Goal: Task Accomplishment & Management: Complete application form

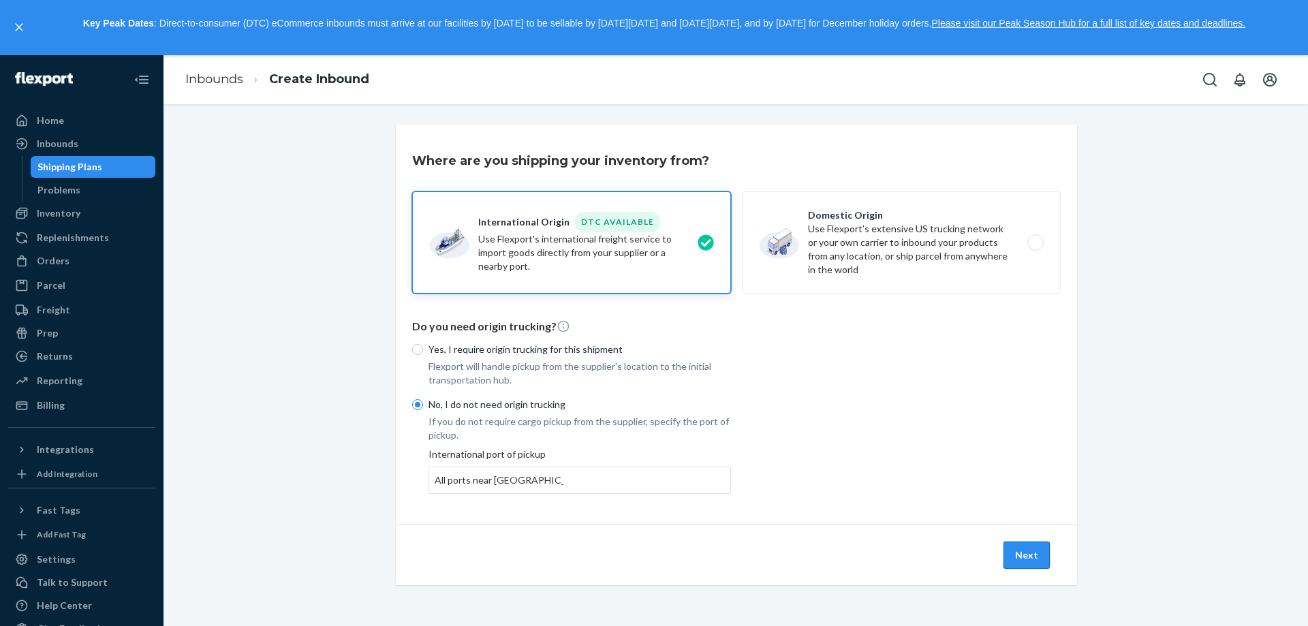
click at [1015, 556] on button "Next" at bounding box center [1026, 554] width 46 height 27
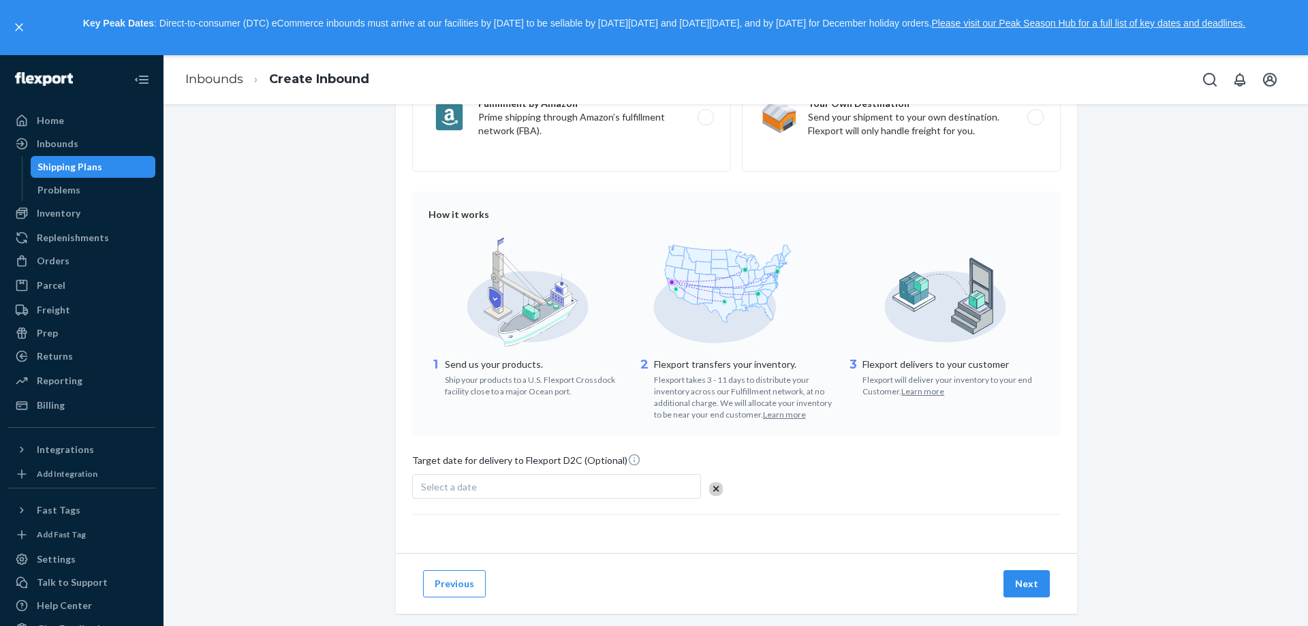
scroll to position [262, 0]
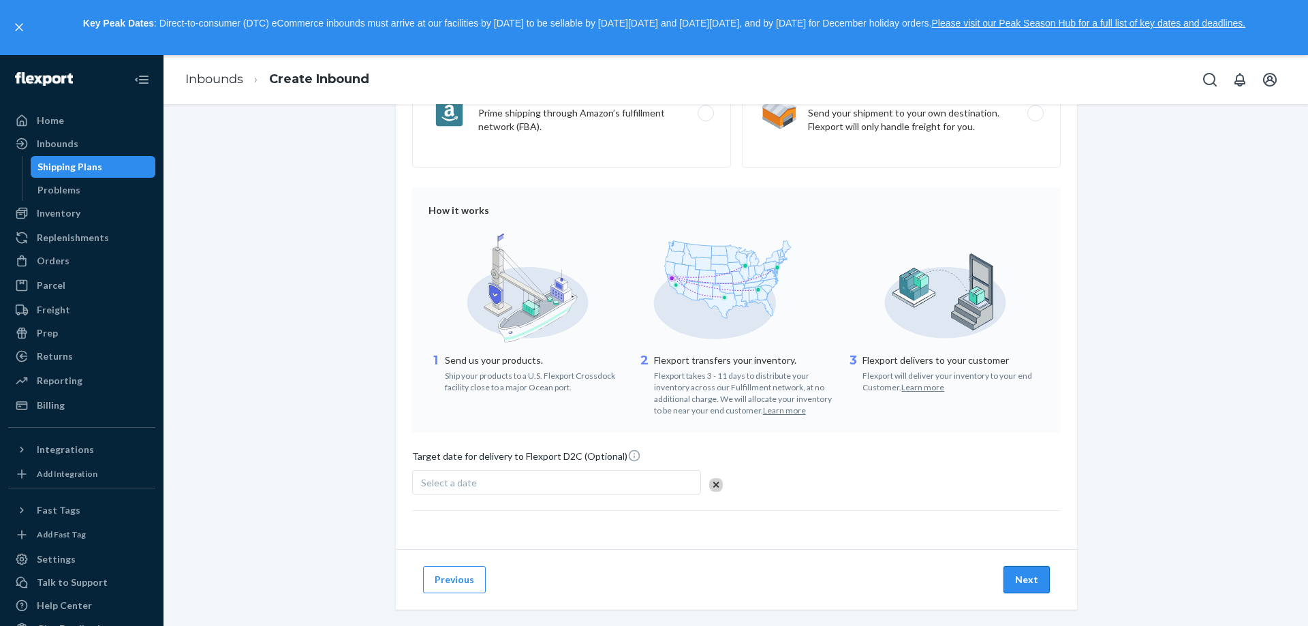
click at [1025, 581] on button "Next" at bounding box center [1026, 579] width 46 height 27
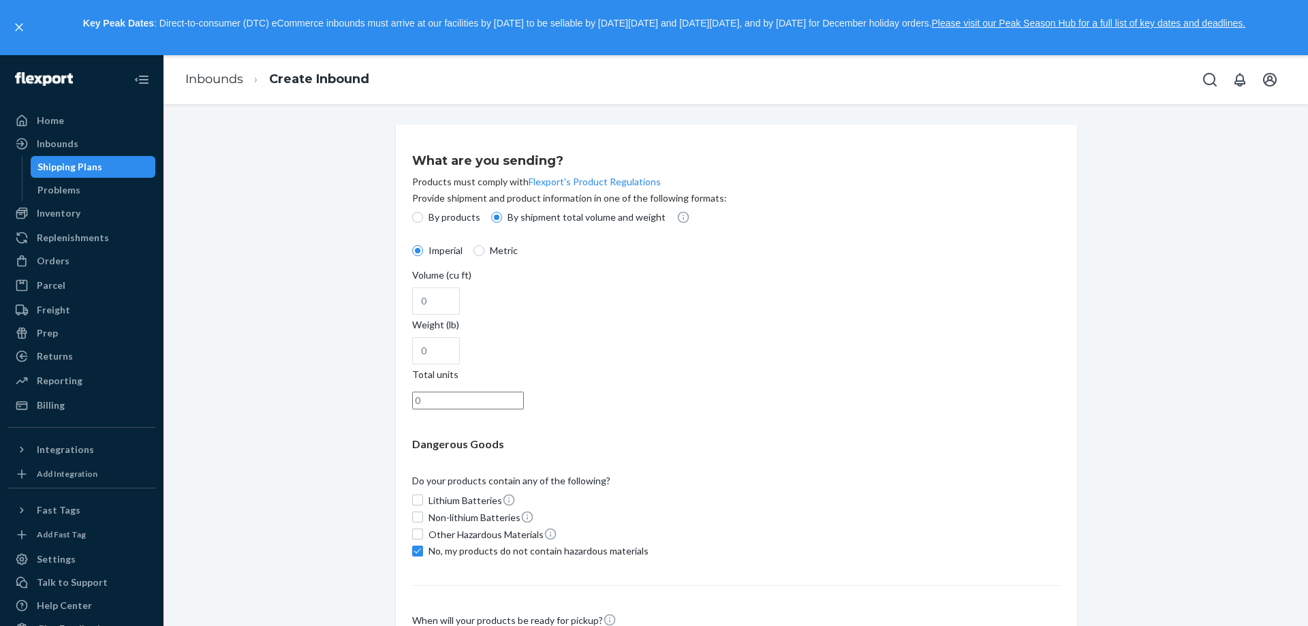
click at [449, 218] on p "By products" at bounding box center [454, 217] width 52 height 14
click at [423, 218] on input "By products" at bounding box center [417, 217] width 11 height 11
radio input "true"
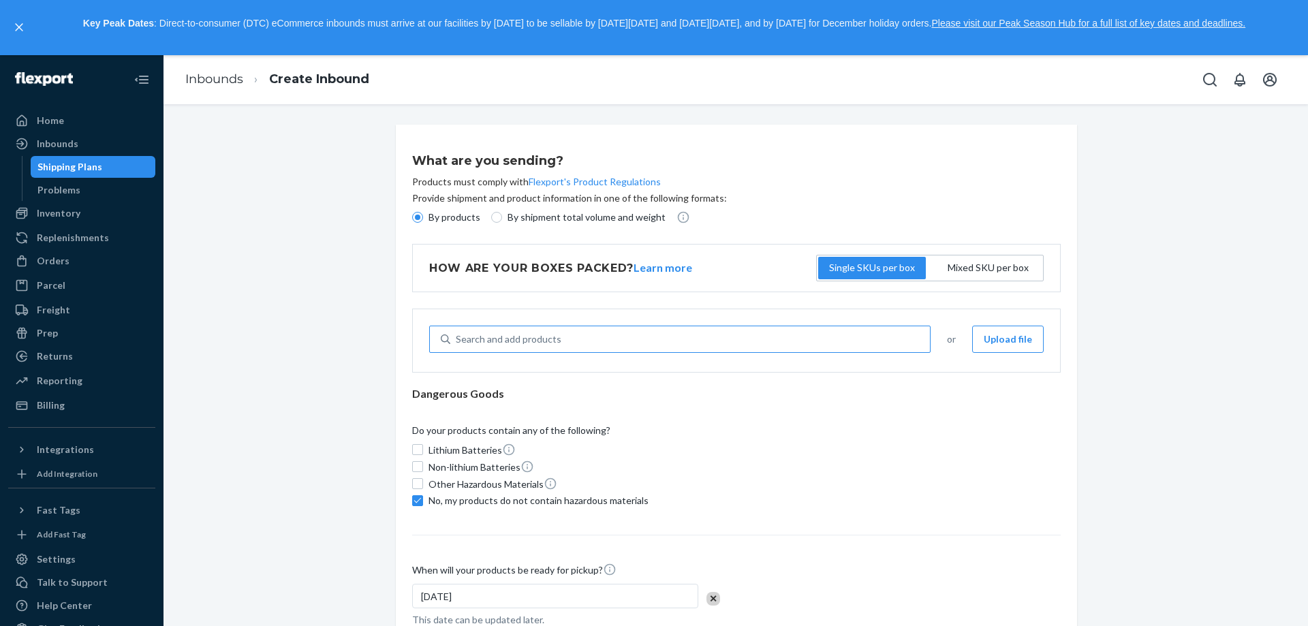
click at [695, 338] on div "Search and add products" at bounding box center [689, 339] width 479 height 25
click at [457, 338] on input "Search and add products" at bounding box center [456, 339] width 1 height 14
click at [610, 342] on div "Search and add products" at bounding box center [689, 339] width 479 height 25
click at [457, 342] on input "0 results available. Use Up and Down to choose options, press Enter to select t…" at bounding box center [456, 339] width 1 height 14
click at [537, 341] on div "Search and add products" at bounding box center [509, 339] width 106 height 14
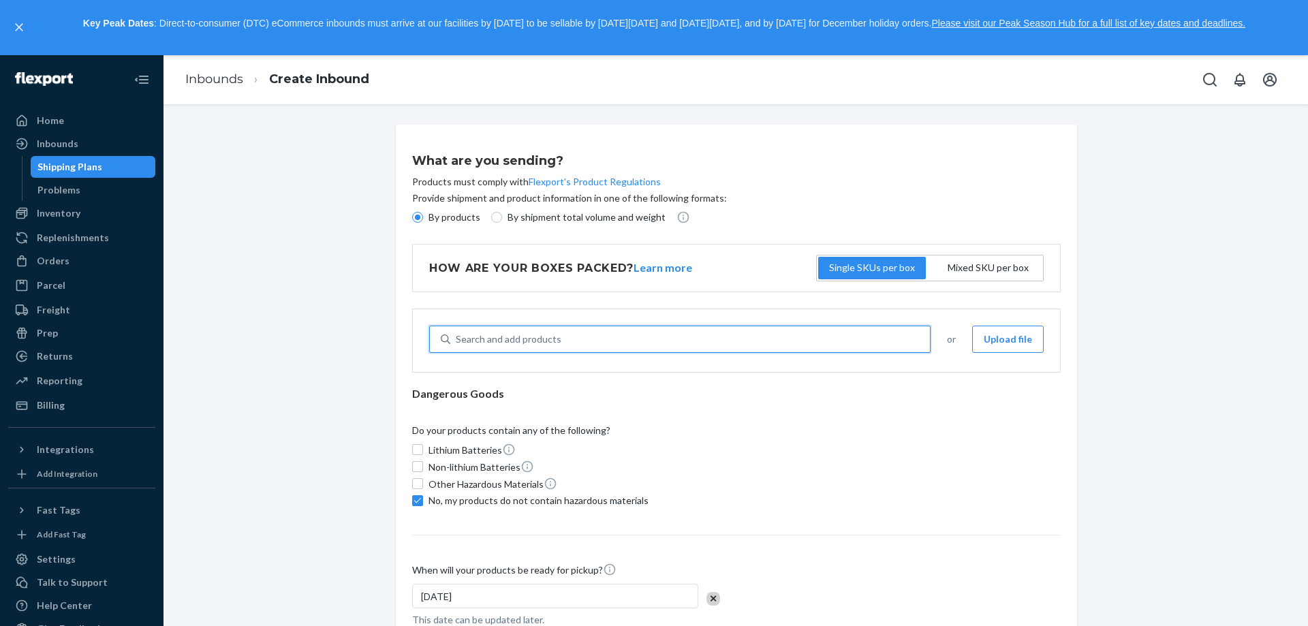
click at [457, 341] on input "0 results available. Use Up and Down to choose options, press Enter to select t…" at bounding box center [456, 339] width 1 height 14
type input "dra"
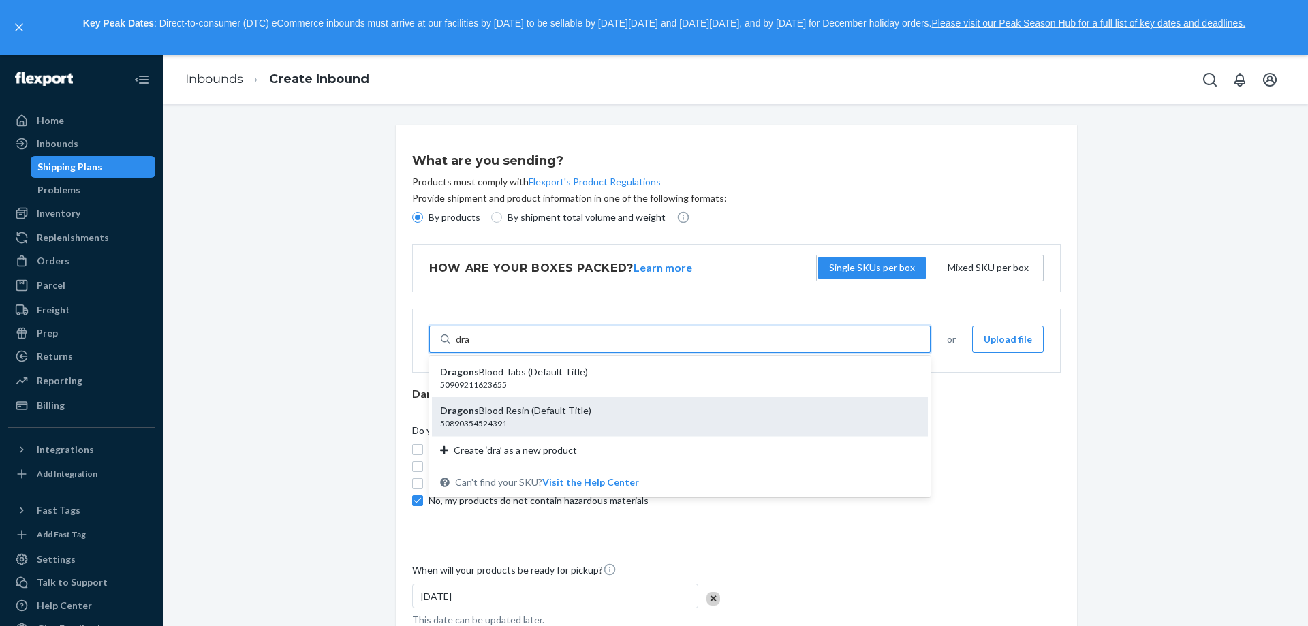
click at [522, 420] on div "50890354524391" at bounding box center [674, 423] width 469 height 12
click at [471, 346] on input "dra" at bounding box center [463, 339] width 15 height 14
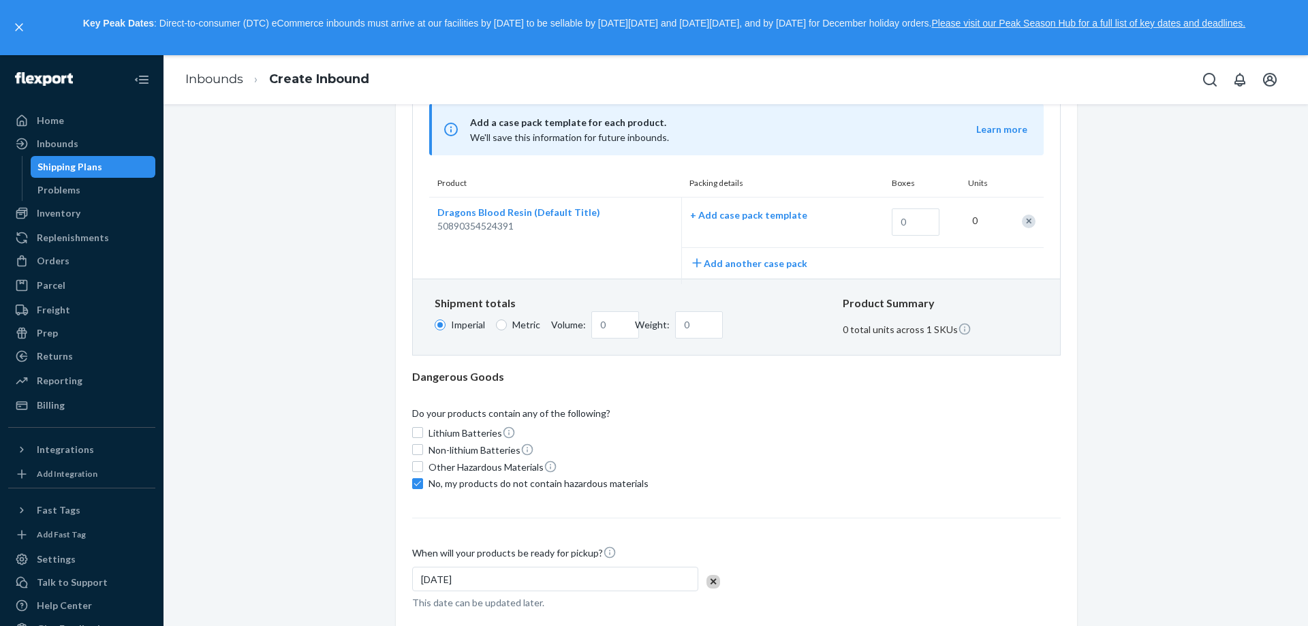
scroll to position [257, 0]
click at [909, 213] on input "text" at bounding box center [916, 224] width 48 height 27
click at [607, 319] on input "Volume:" at bounding box center [615, 327] width 48 height 27
type input "50"
click at [677, 373] on div "Dangerous Goods" at bounding box center [736, 380] width 648 height 16
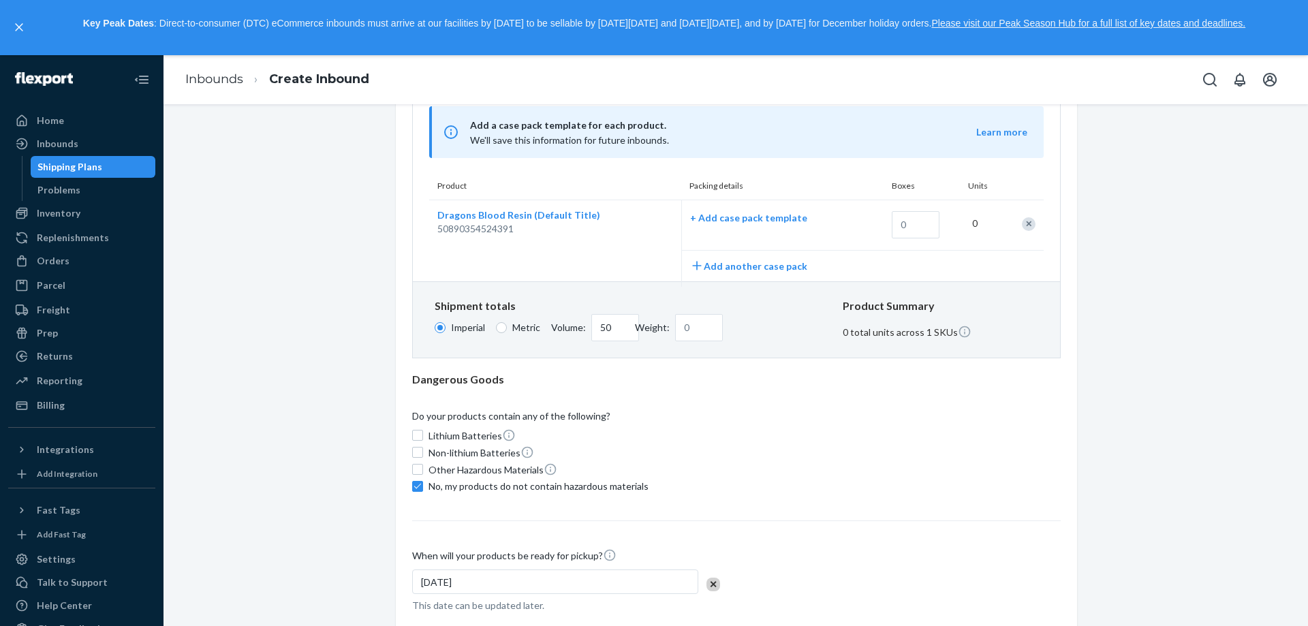
click at [658, 325] on span "Weight:" at bounding box center [652, 328] width 35 height 14
click at [675, 325] on input "Weight:" at bounding box center [699, 327] width 48 height 27
click at [678, 325] on input "Weight:" at bounding box center [699, 327] width 48 height 27
drag, startPoint x: 422, startPoint y: 304, endPoint x: 725, endPoint y: 341, distance: 305.3
click at [725, 341] on div "Shipment totals Imperial Metric Volume: 50 cu ft Weight: lb Product Summary 0 t…" at bounding box center [736, 319] width 647 height 76
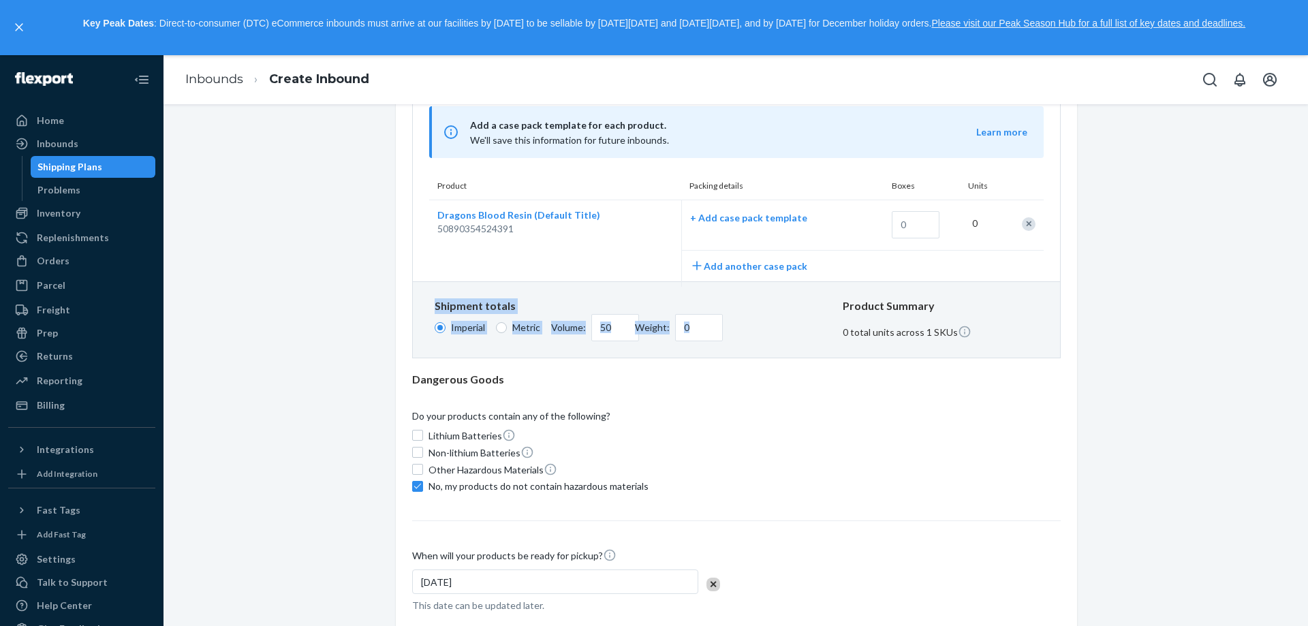
copy div "Shipment totals Imperial Metric Volume: cu ft Weight: lb"
click at [569, 306] on div "Shipment totals Imperial Metric Volume: 50 cu ft Weight: lb Product Summary 0 t…" at bounding box center [736, 319] width 647 height 76
click at [609, 323] on input "50" at bounding box center [615, 327] width 48 height 27
click at [699, 329] on input "Weight:" at bounding box center [699, 327] width 48 height 27
paste input "4.4"
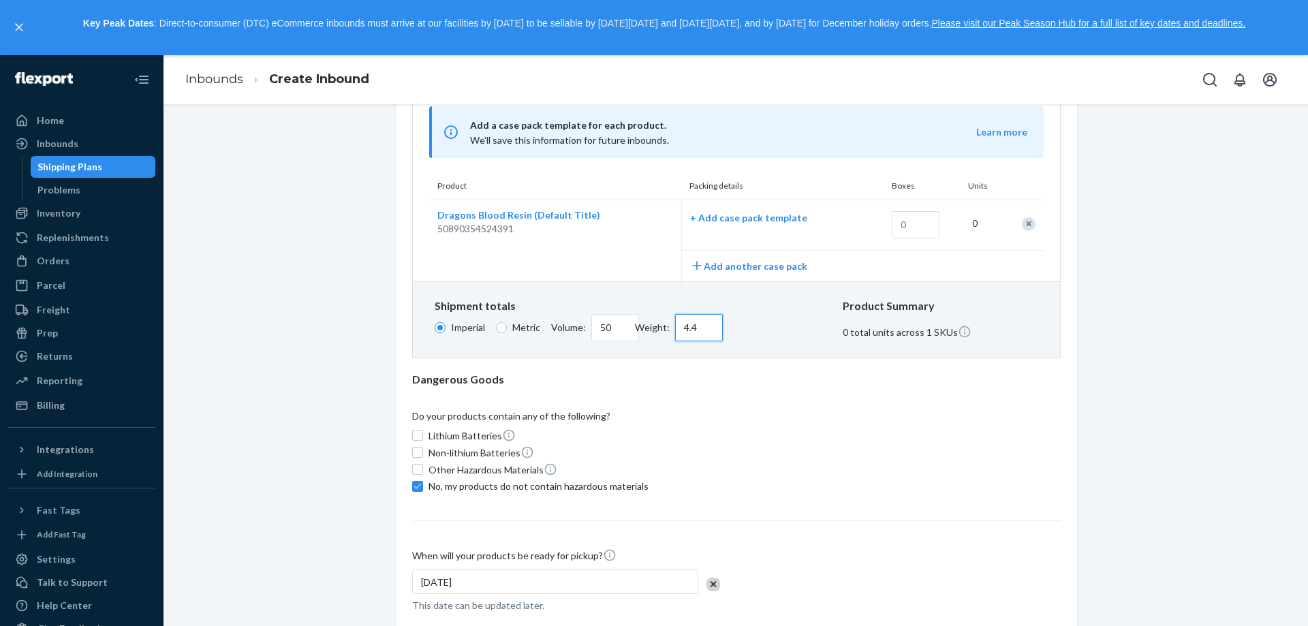
type input "4.4"
click at [663, 343] on div "Shipment totals Imperial Metric Volume: 50 cu ft Weight: 4.4 lb Product Summary…" at bounding box center [736, 319] width 647 height 76
click at [606, 319] on input "50" at bounding box center [615, 327] width 48 height 27
paste input "0.35"
type input "0.35"
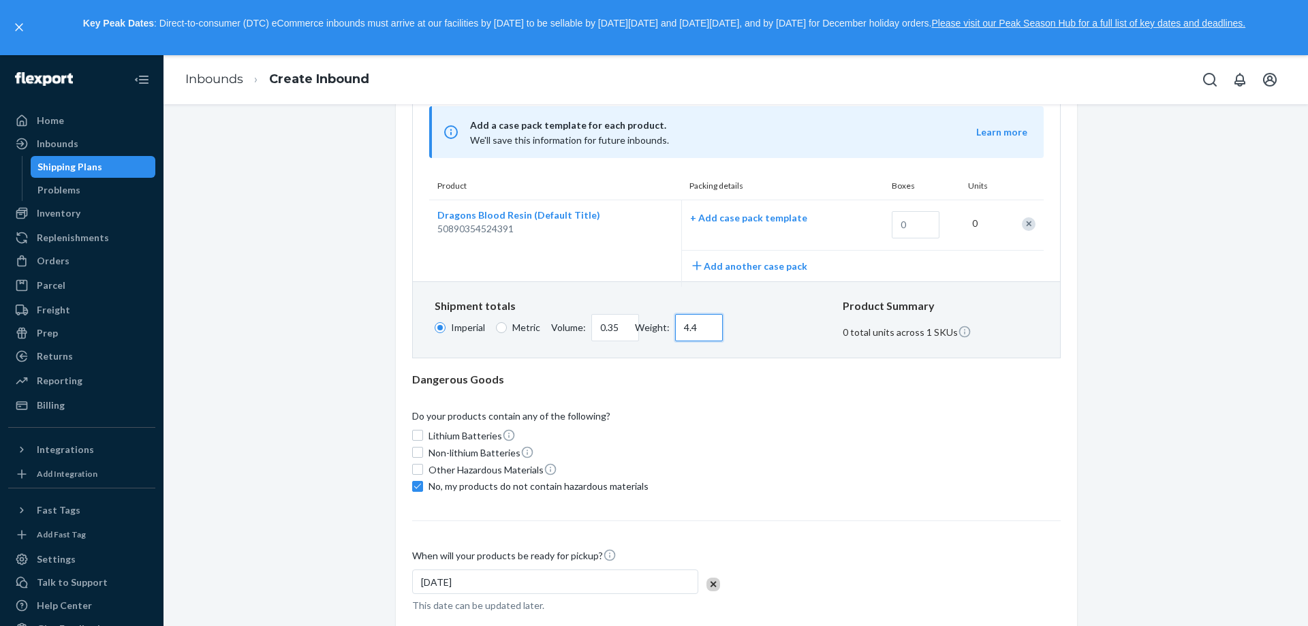
click at [699, 324] on input "4.4" at bounding box center [699, 327] width 48 height 27
paste input "0.35"
type input "0.35"
click at [612, 324] on input "0.35" at bounding box center [615, 327] width 48 height 27
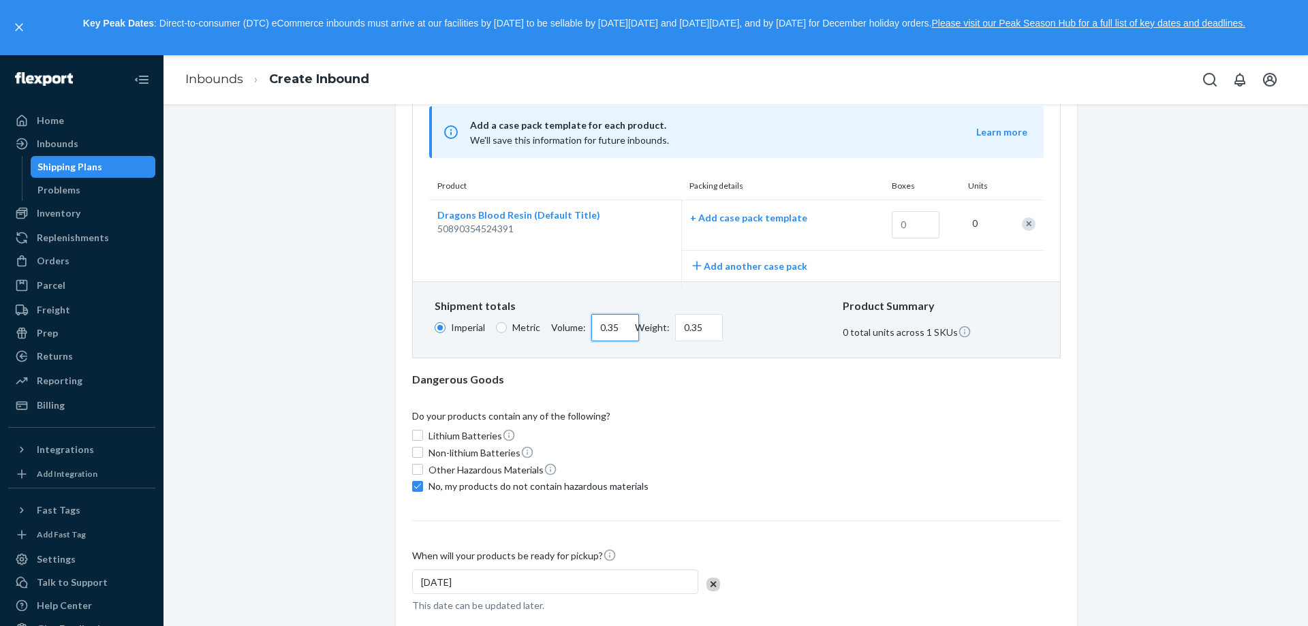
paste input "01"
type input "0.01"
click at [656, 362] on div "Provide shipment and product information in one of the following formats: By pr…" at bounding box center [736, 146] width 648 height 441
click at [619, 329] on input "0.01" at bounding box center [615, 327] width 48 height 27
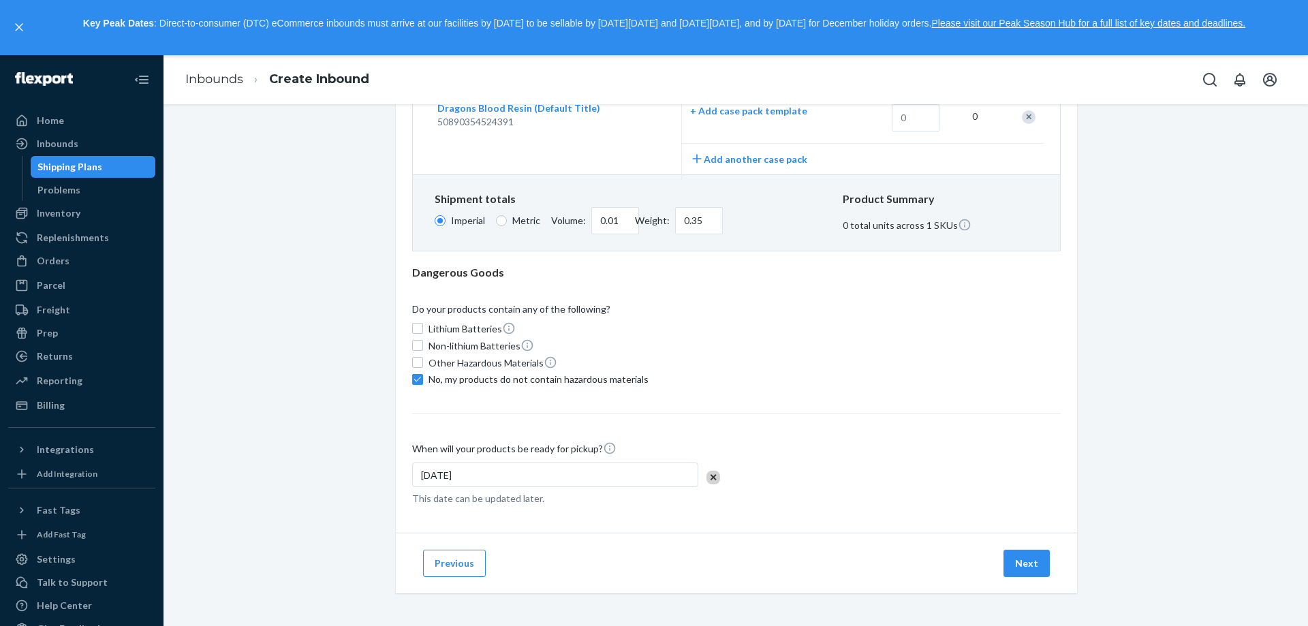
click at [1028, 577] on div "Previous Next" at bounding box center [736, 563] width 681 height 61
click at [1026, 575] on button "Next" at bounding box center [1026, 563] width 46 height 27
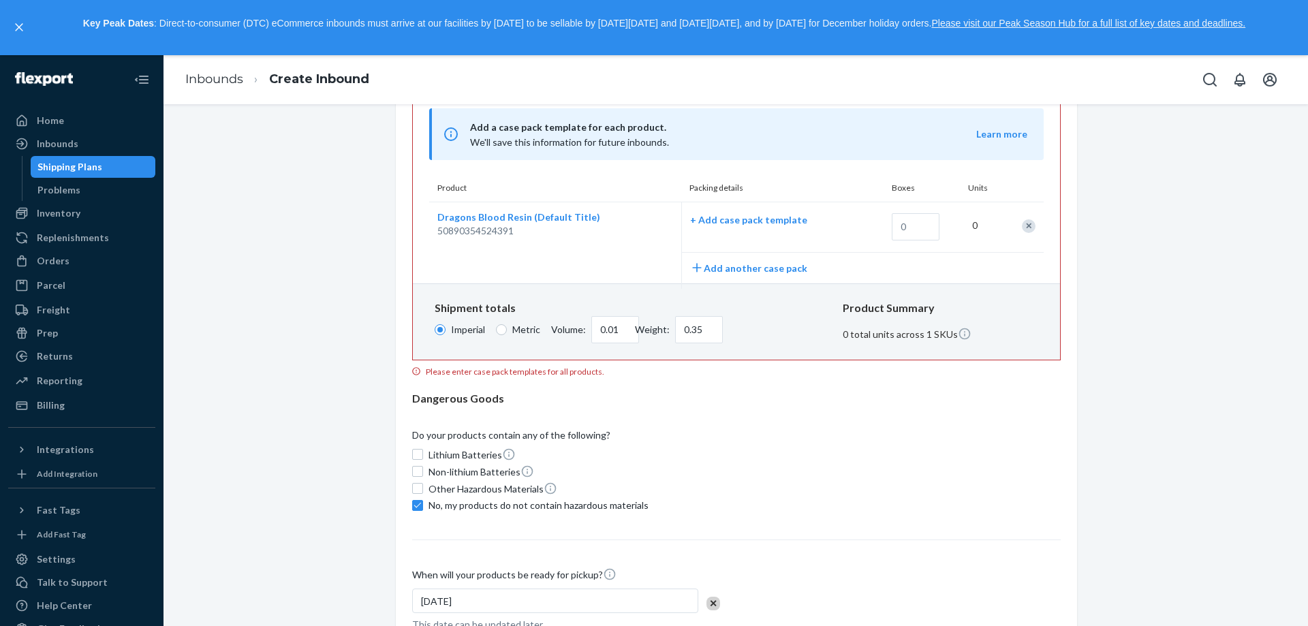
scroll to position [218, 0]
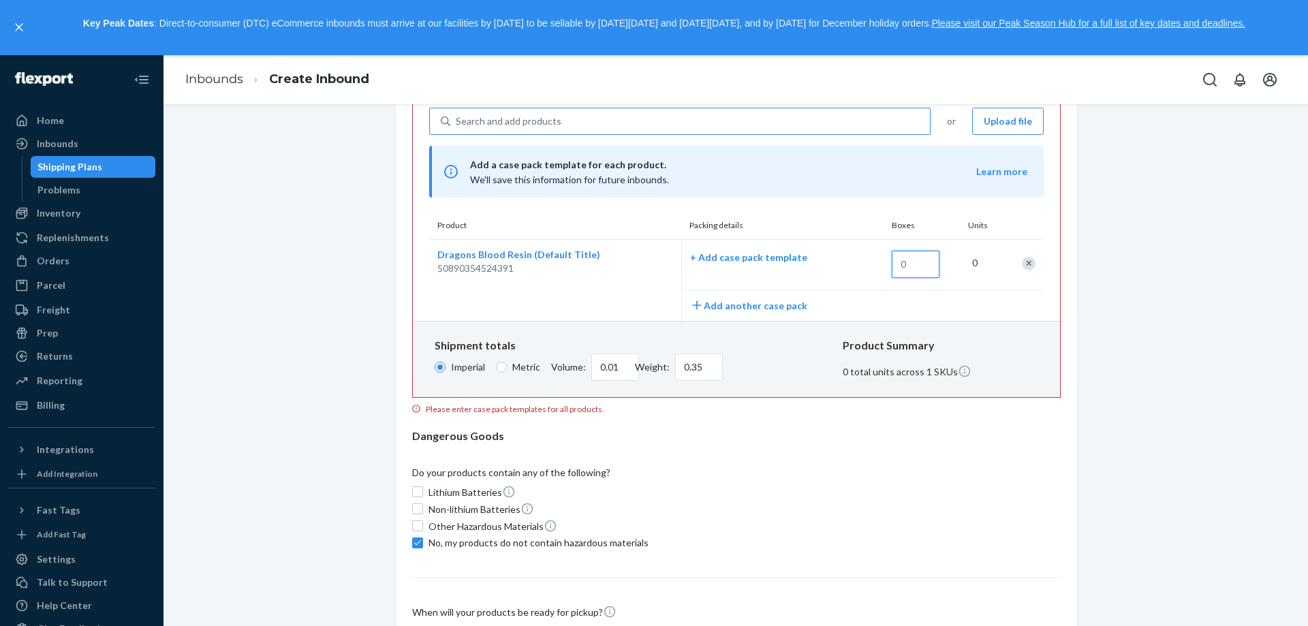
click at [929, 257] on input "text" at bounding box center [916, 264] width 48 height 27
type input "3"
click at [913, 270] on input "3" at bounding box center [916, 264] width 48 height 27
click at [910, 266] on input "3" at bounding box center [916, 264] width 48 height 27
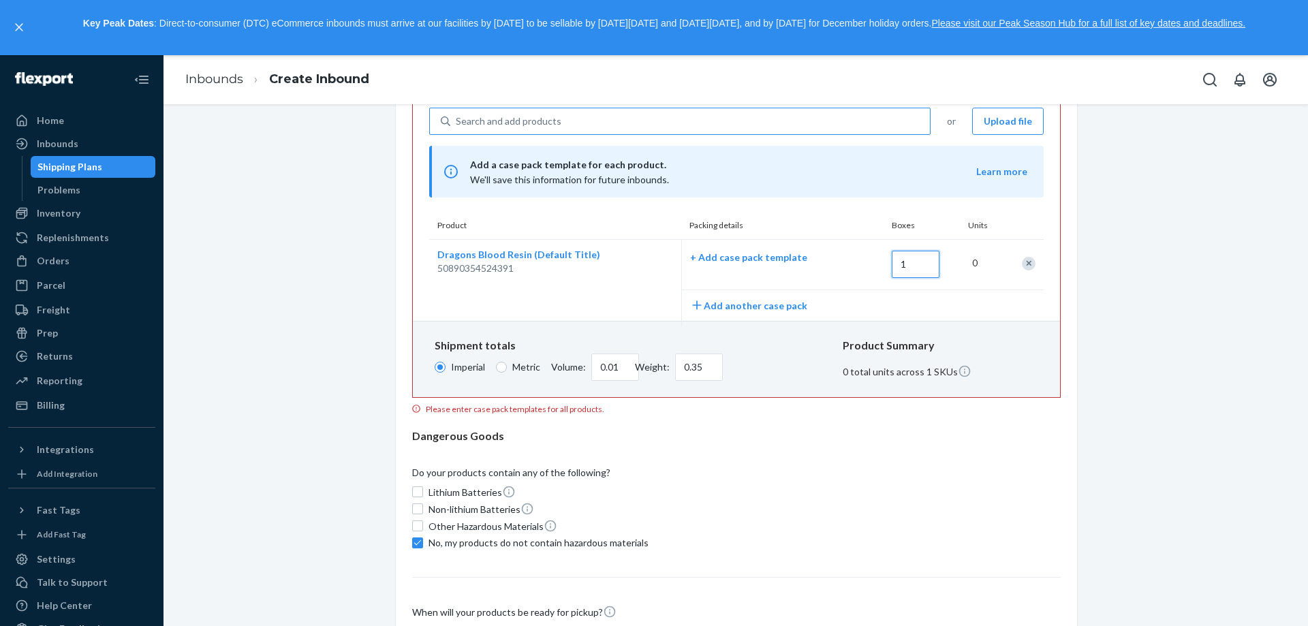
type input "1"
click at [1199, 332] on div "What are you sending? Products must comply with Flexport's Product Regulations …" at bounding box center [736, 348] width 1124 height 883
click at [682, 358] on input "0.35" at bounding box center [699, 366] width 48 height 27
click at [686, 365] on input "0.35" at bounding box center [699, 366] width 48 height 27
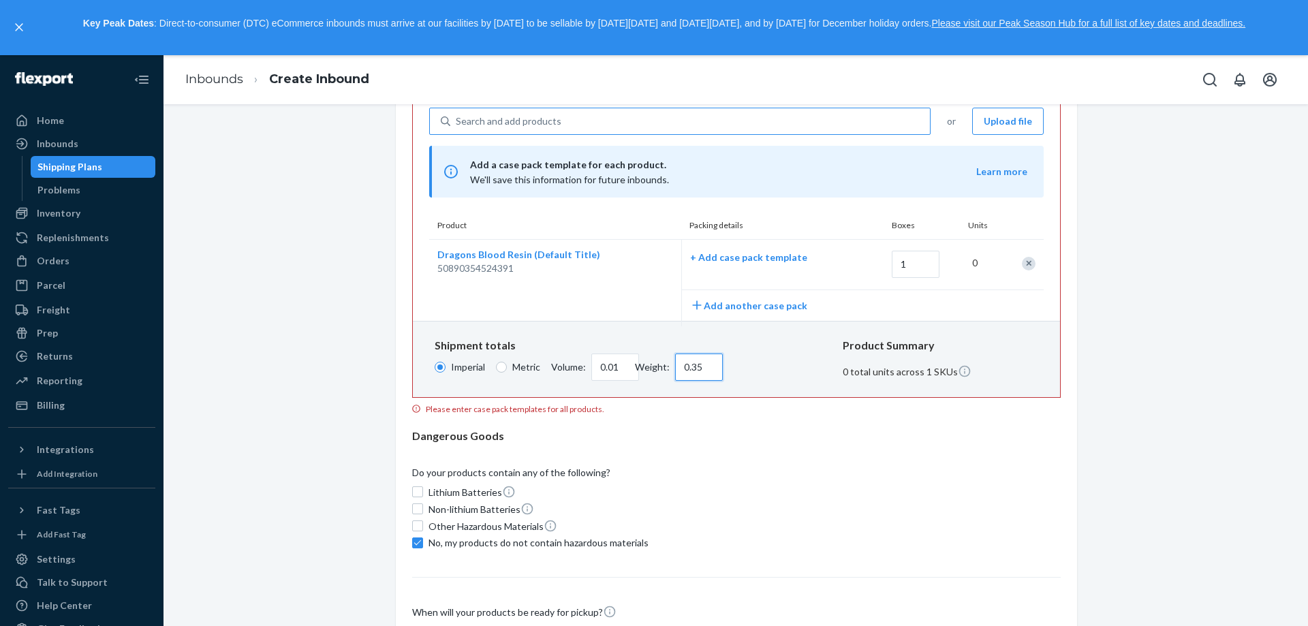
paste input "4.4"
type input "4.4"
click at [669, 343] on div "Shipment totals Imperial Metric Volume: 0.01 cu ft Weight: 4.4 lb" at bounding box center [633, 359] width 397 height 43
click at [595, 366] on input "0.01" at bounding box center [615, 366] width 48 height 27
click at [595, 367] on input "0.01" at bounding box center [615, 366] width 48 height 27
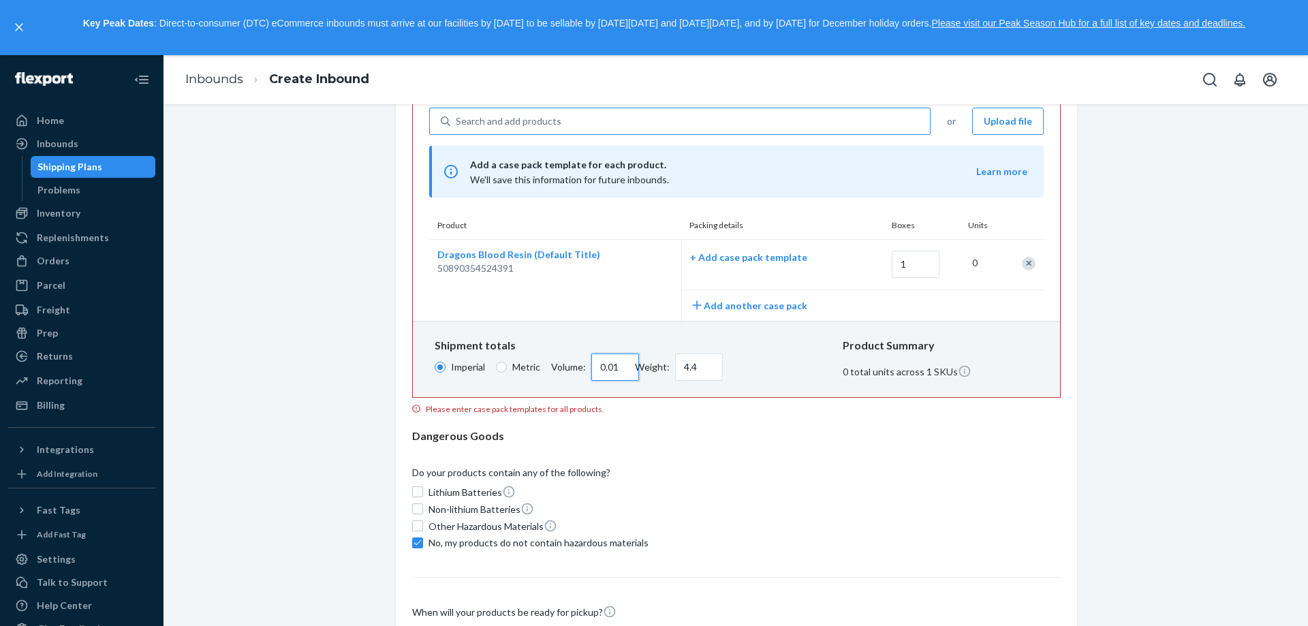
click at [595, 367] on input "0.01" at bounding box center [615, 366] width 48 height 27
paste input "32"
type input "0.32"
click at [645, 428] on div "Dangerous Goods" at bounding box center [736, 436] width 648 height 16
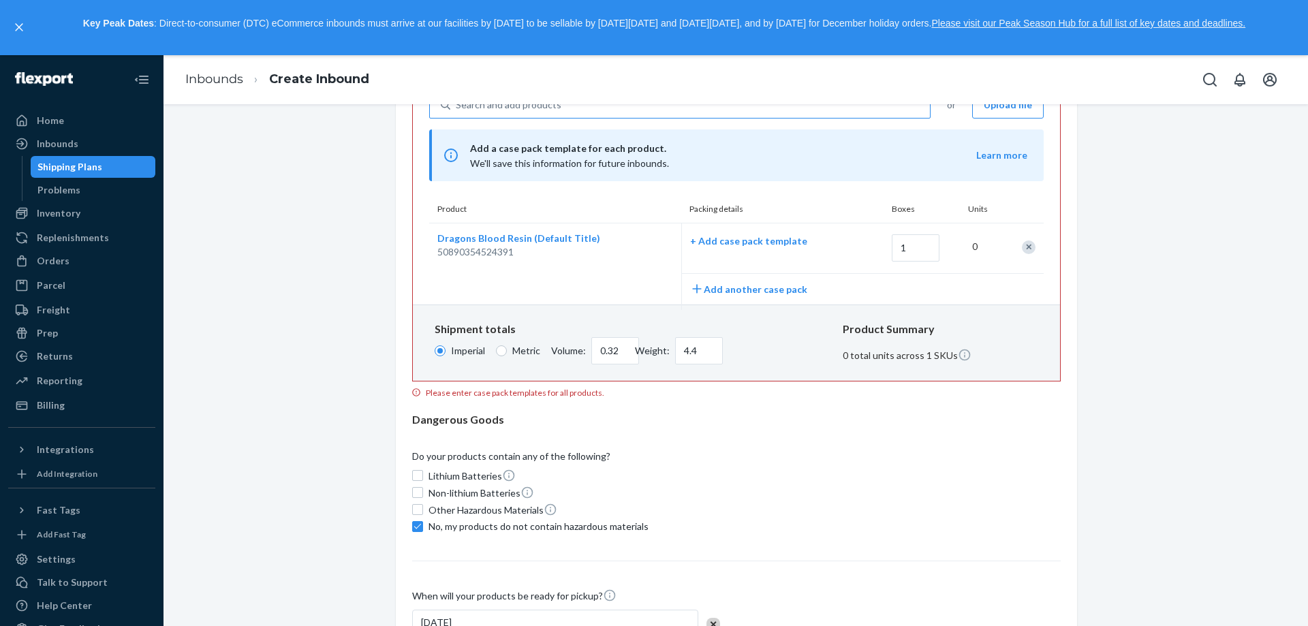
scroll to position [232, 0]
click at [706, 244] on p "+ Add case pack template" at bounding box center [777, 243] width 174 height 14
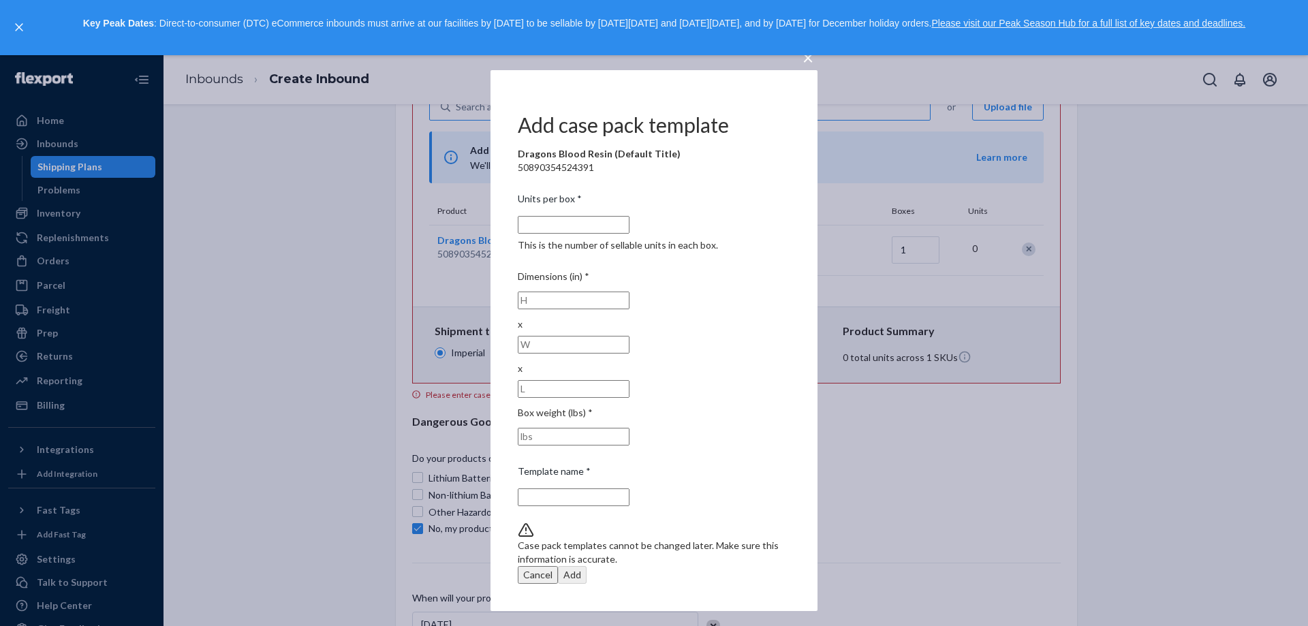
click at [629, 234] on input "Units per box * This is the number of sellable units in each box." at bounding box center [574, 225] width 112 height 18
type input "10"
click at [541, 309] on input "number" at bounding box center [574, 300] width 112 height 18
paste input "6"
type input "6"
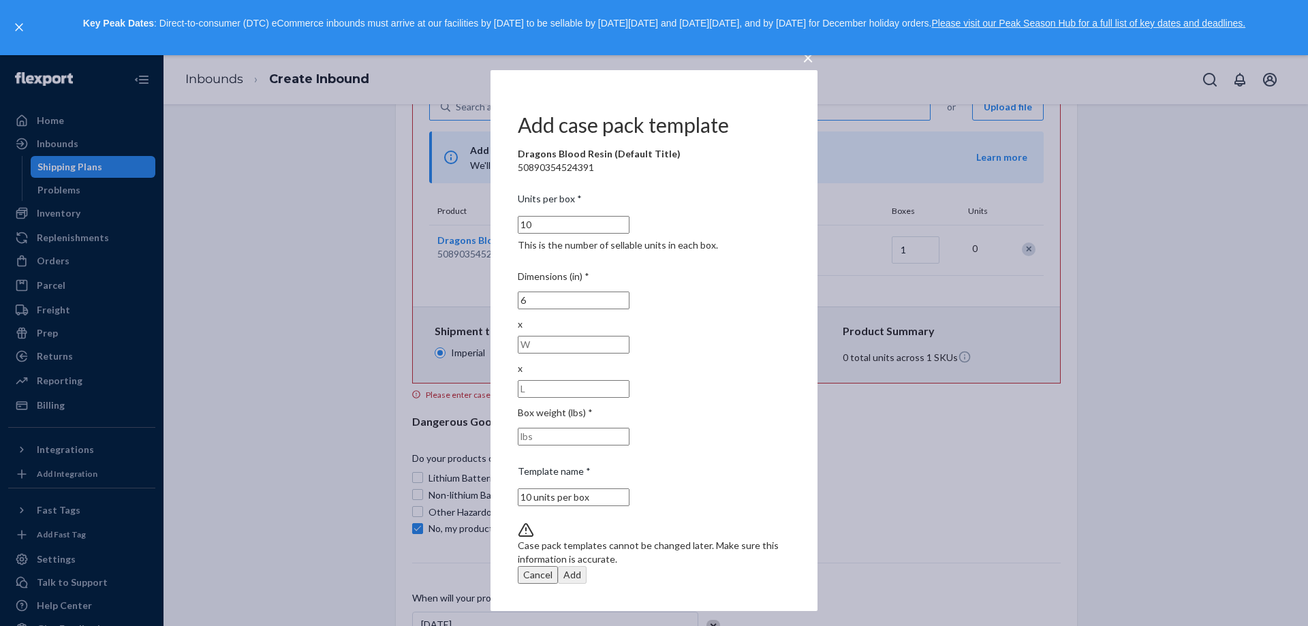
click at [817, 67] on button "×" at bounding box center [807, 55] width 19 height 24
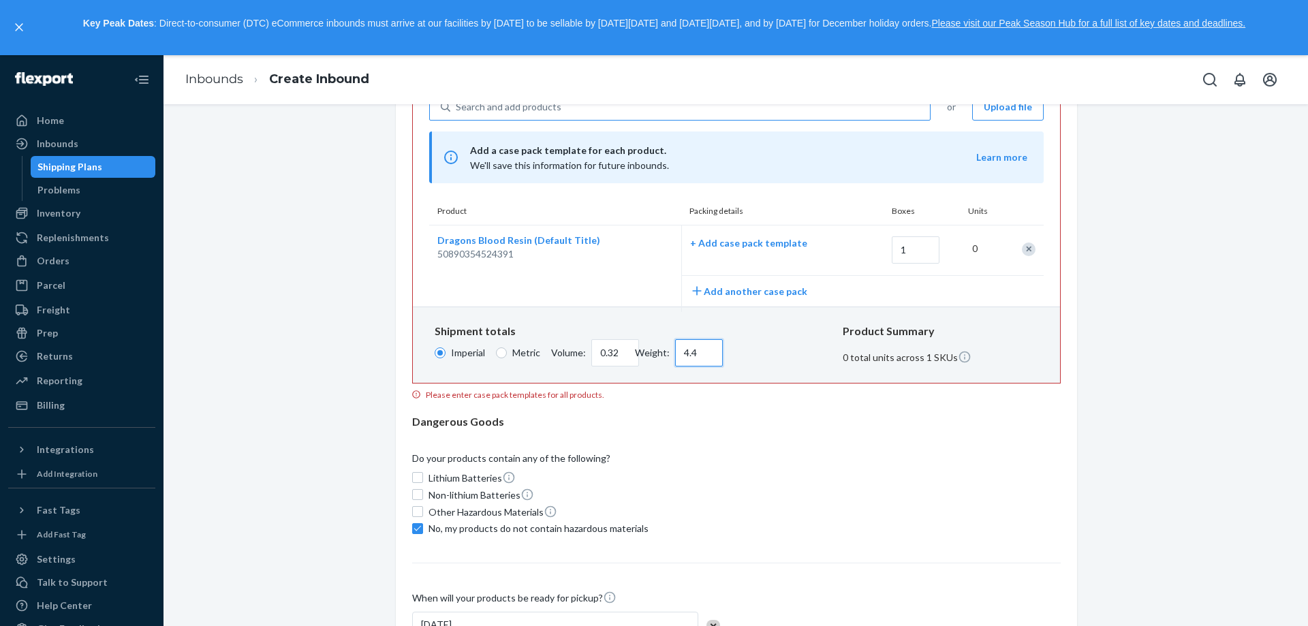
click at [686, 361] on input "4.4" at bounding box center [699, 352] width 48 height 27
click at [769, 240] on p "+ Add case pack template" at bounding box center [777, 243] width 174 height 14
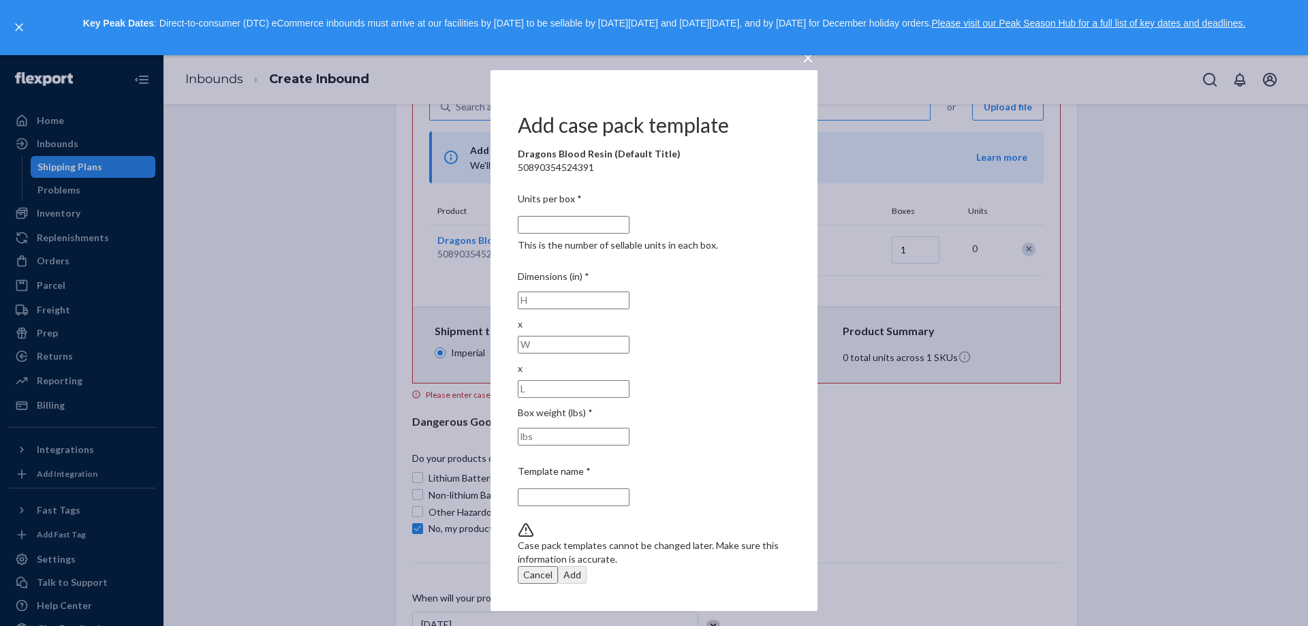
click at [629, 428] on input "number" at bounding box center [574, 437] width 112 height 18
paste input "4.4"
type input "4.4"
click at [723, 464] on div "Template name *" at bounding box center [654, 473] width 272 height 19
click at [629, 488] on input "Template name *" at bounding box center [574, 497] width 112 height 18
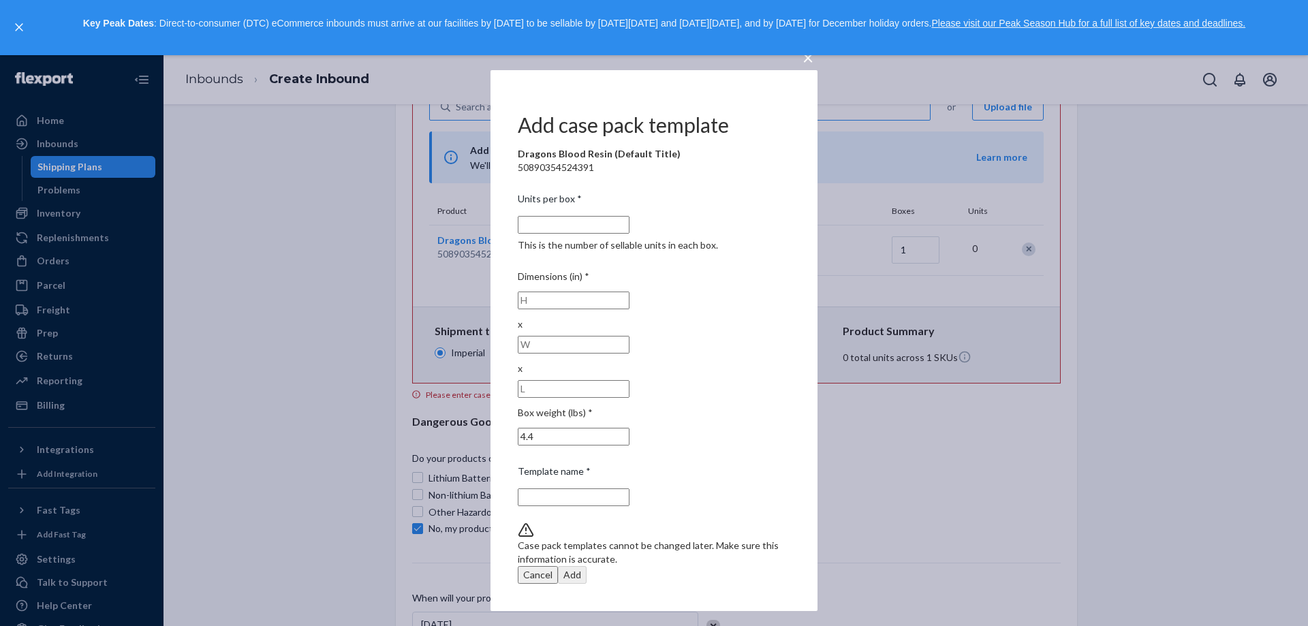
click at [528, 309] on input "number" at bounding box center [574, 300] width 112 height 18
click at [582, 283] on label "Dimensions (in) *" at bounding box center [554, 277] width 72 height 14
click at [531, 309] on input "number" at bounding box center [574, 300] width 112 height 18
paste input "2"
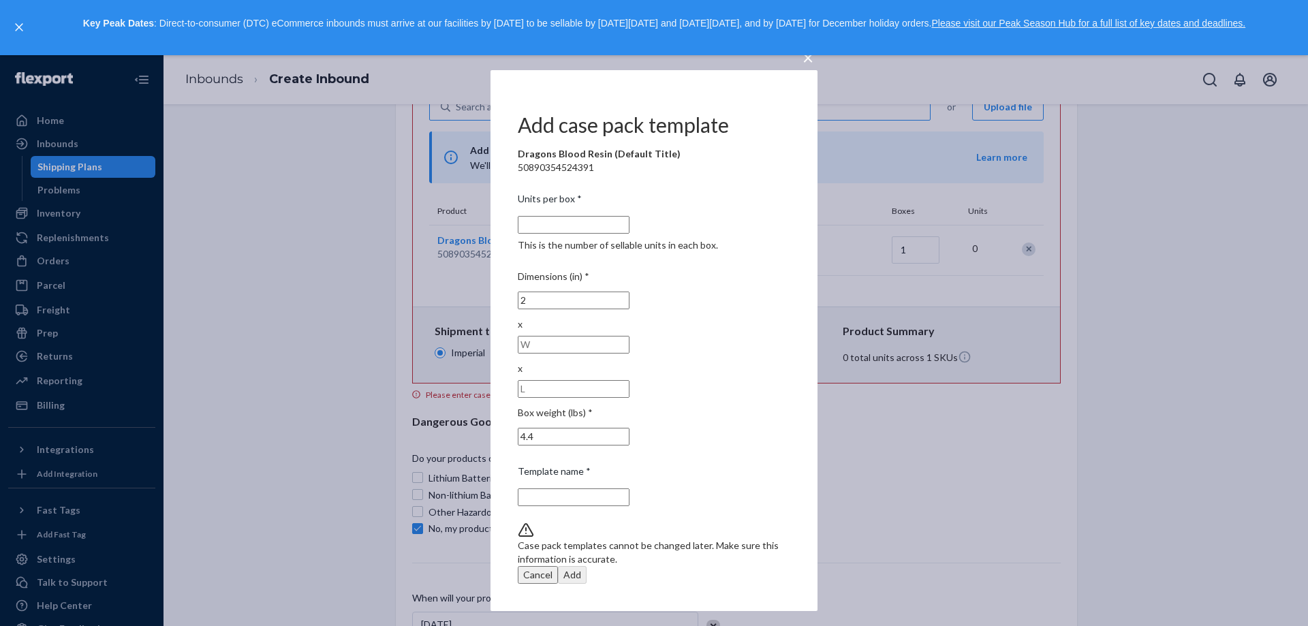
type input "2"
click at [603, 342] on input "number" at bounding box center [574, 345] width 112 height 18
paste input "2"
type input "2.6"
paste input "2.6"
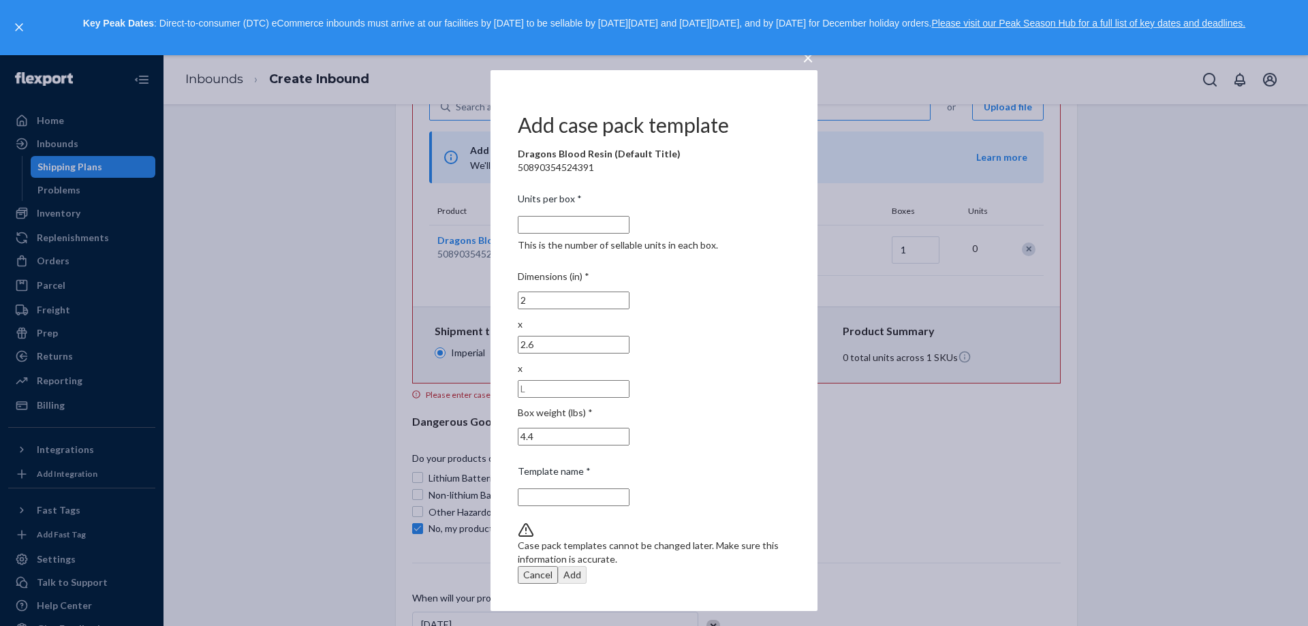
type input "2.6"
click at [629, 380] on input "number" at bounding box center [574, 389] width 112 height 18
paste input "2.6"
type input "2.6"
click at [667, 464] on div "Template name *" at bounding box center [654, 473] width 272 height 19
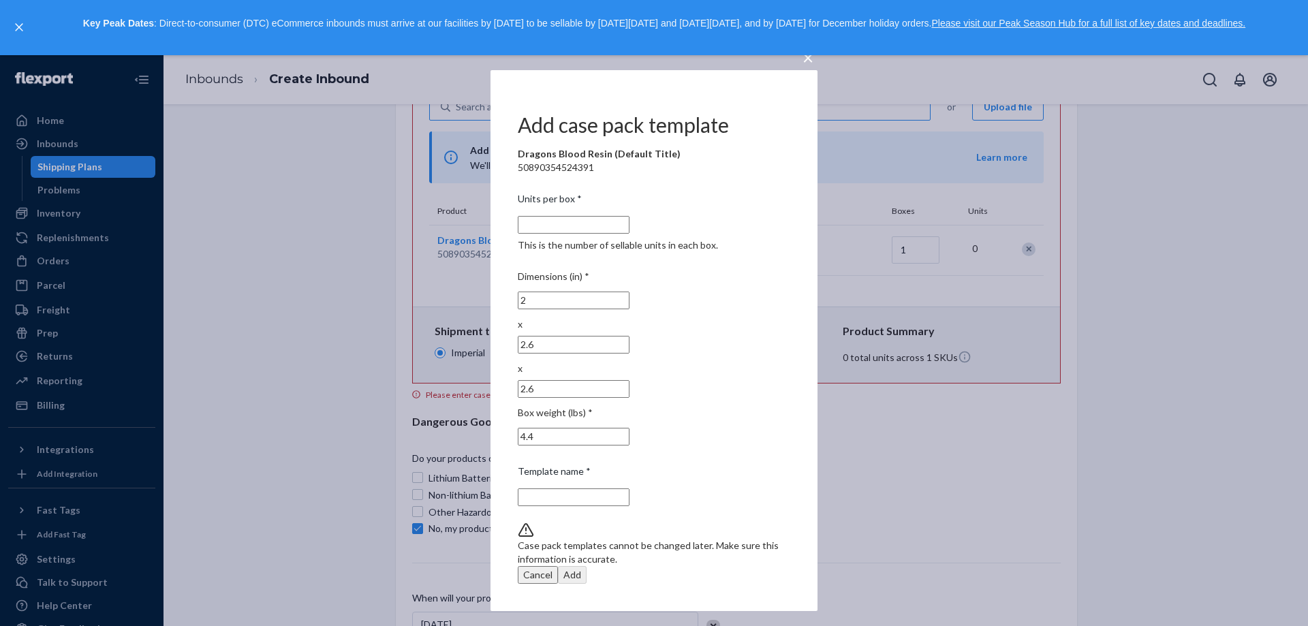
click at [629, 488] on input "Template name *" at bounding box center [574, 497] width 112 height 18
click at [599, 234] on input "Units per box * This is the number of sellable units in each box." at bounding box center [574, 225] width 112 height 18
type input "10"
click at [629, 488] on input "Template name *" at bounding box center [574, 497] width 112 height 18
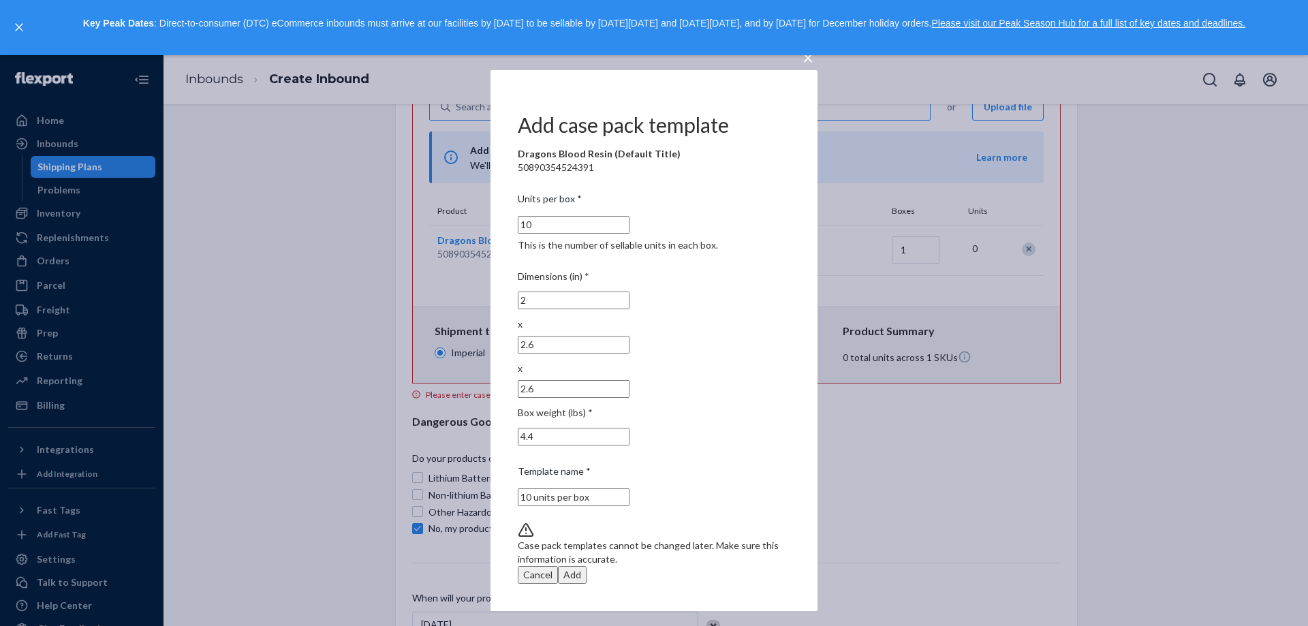
click at [645, 464] on div "Template name *" at bounding box center [654, 473] width 272 height 19
click at [629, 488] on input "Template name *" at bounding box center [574, 497] width 112 height 18
click at [645, 464] on div "Template name *" at bounding box center [654, 473] width 272 height 19
click at [629, 488] on input "Template name *" at bounding box center [574, 497] width 112 height 18
click at [642, 362] on div "Units per box * 10 This is the number of sellable units in each box. Dimensions…" at bounding box center [654, 388] width 272 height 403
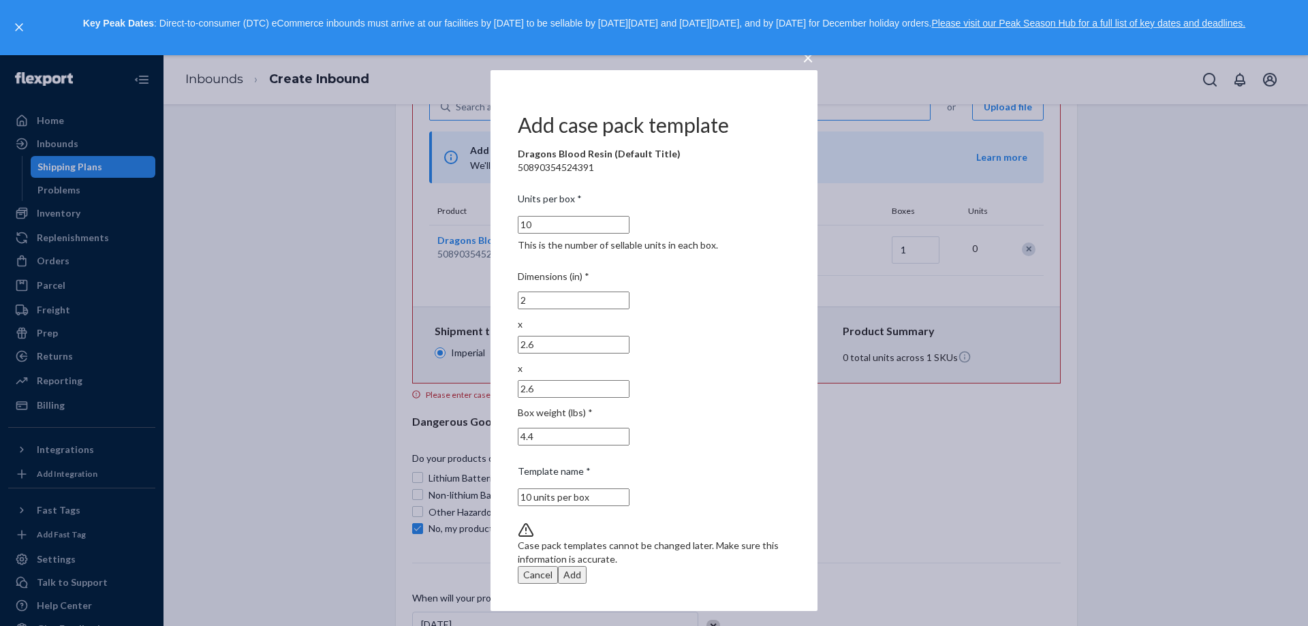
click at [581, 568] on div "Add" at bounding box center [572, 575] width 18 height 14
type input "0.01"
type input "4.4"
type input "1"
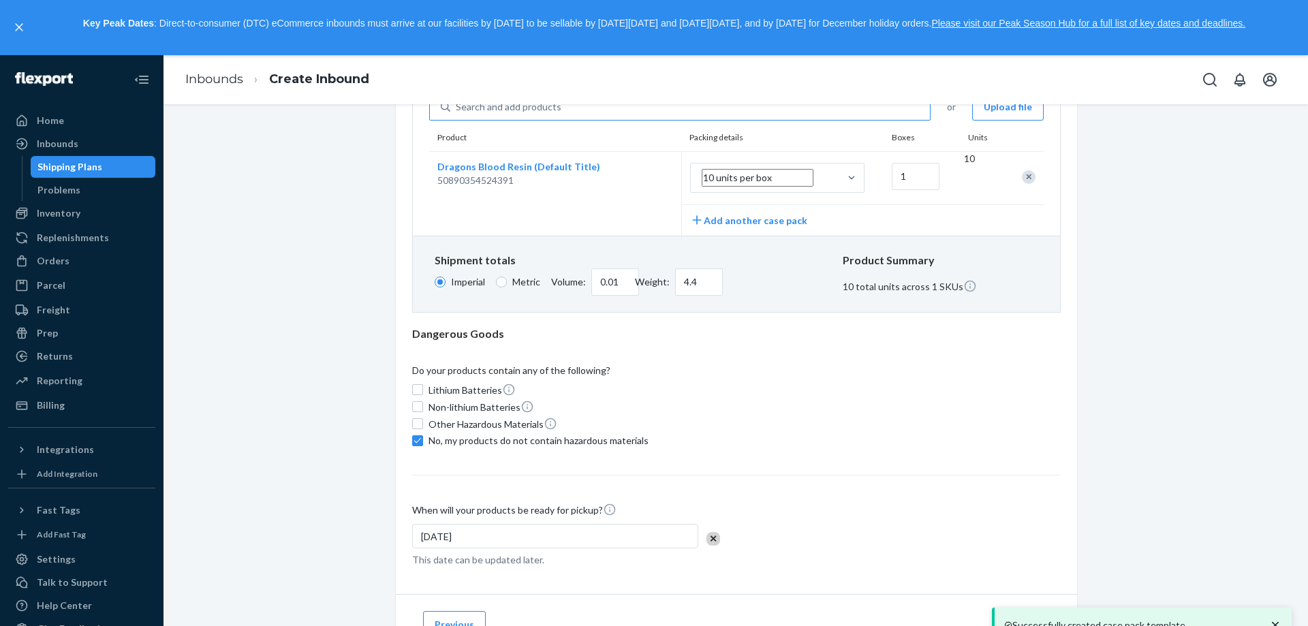
scroll to position [291, 0]
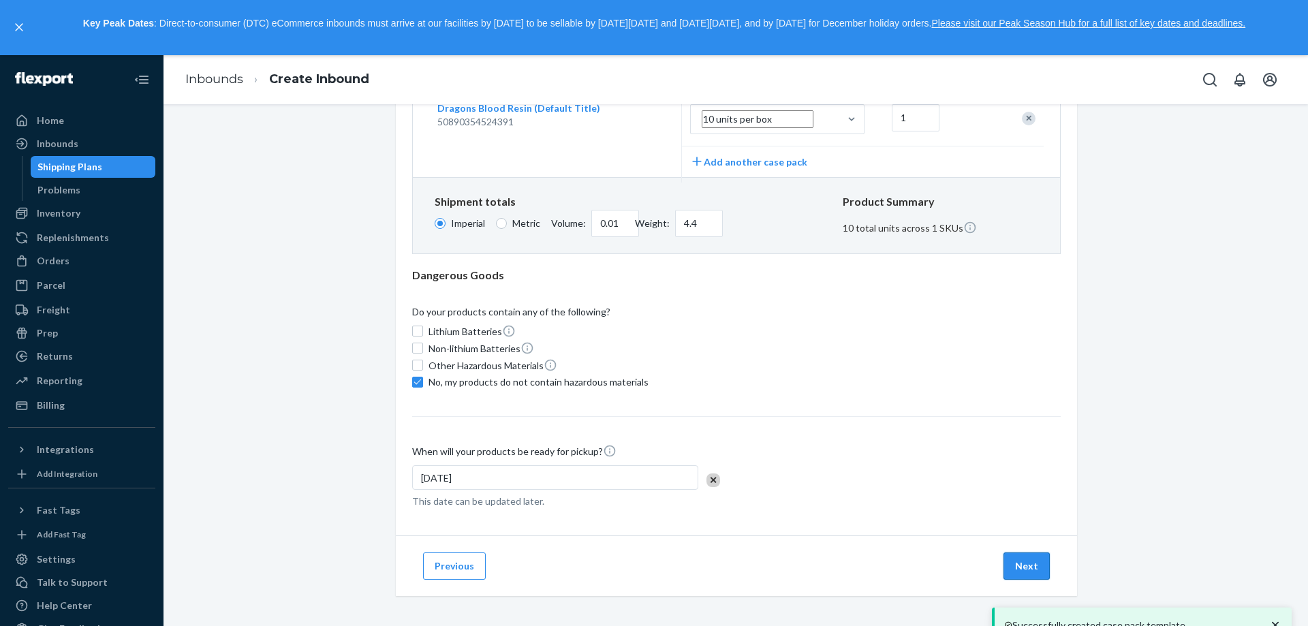
drag, startPoint x: 1013, startPoint y: 578, endPoint x: 1010, endPoint y: 565, distance: 13.4
click at [1013, 577] on div "Previous Next" at bounding box center [736, 565] width 681 height 61
click at [1011, 562] on button "Next" at bounding box center [1026, 565] width 46 height 27
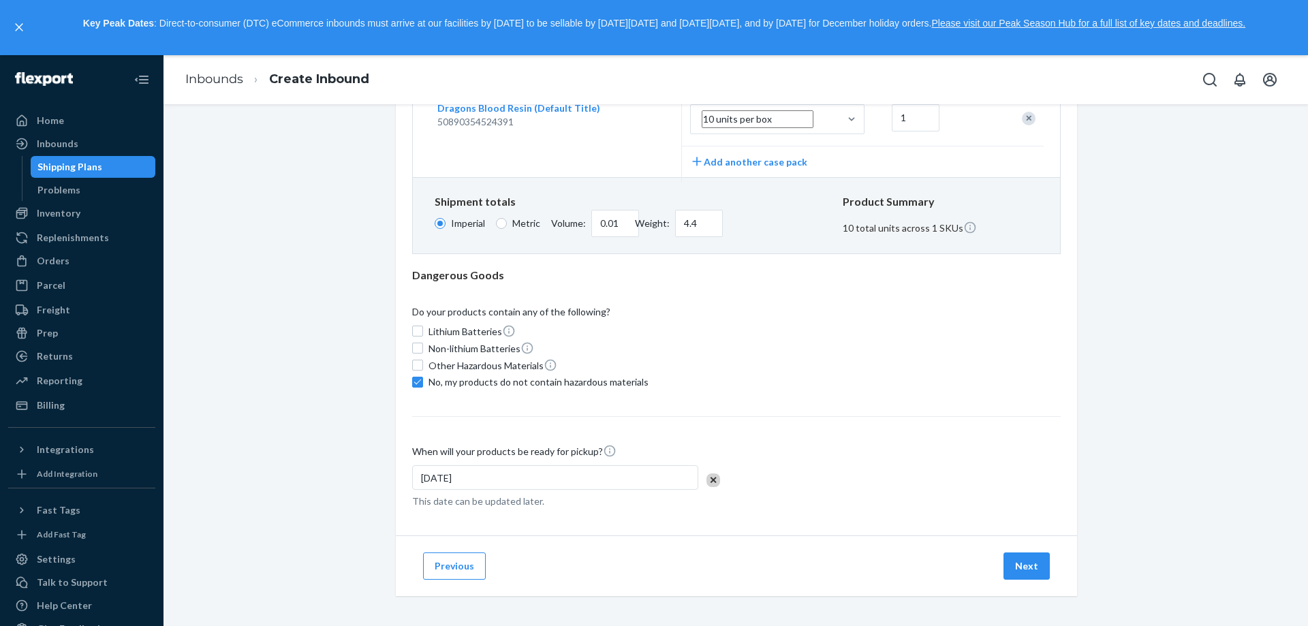
click at [806, 115] on div "Fragile or glass" at bounding box center [824, 101] width 433 height 27
click at [1037, 558] on button "Next" at bounding box center [1026, 565] width 46 height 27
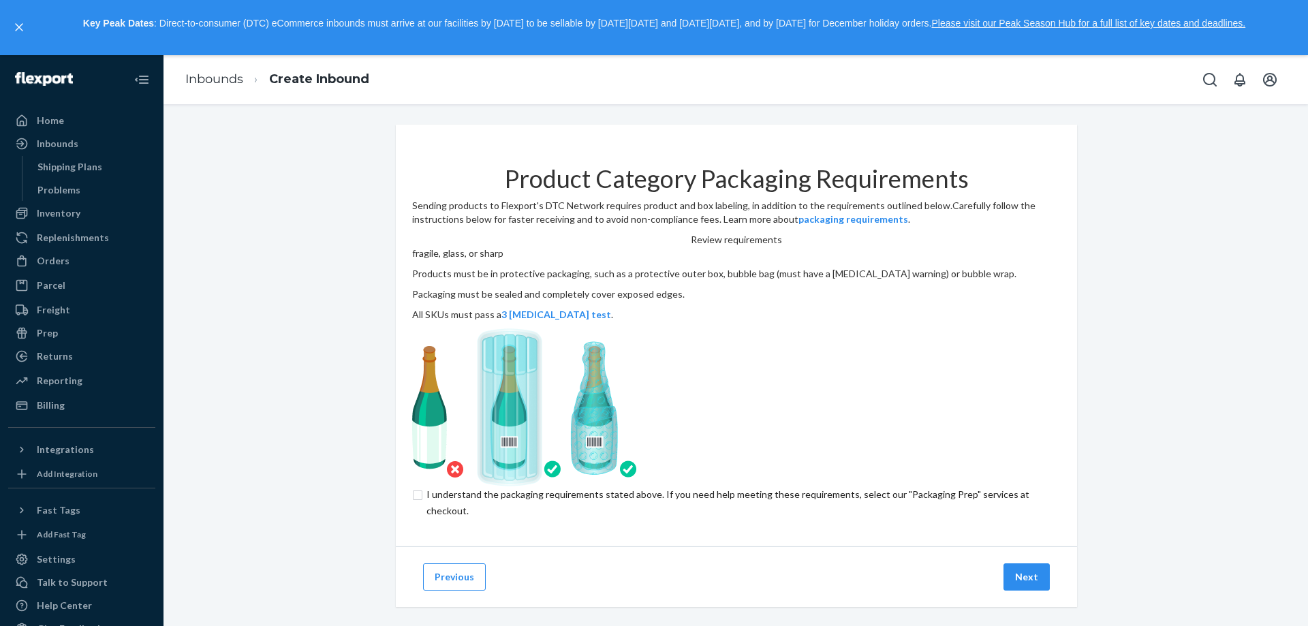
scroll to position [69, 0]
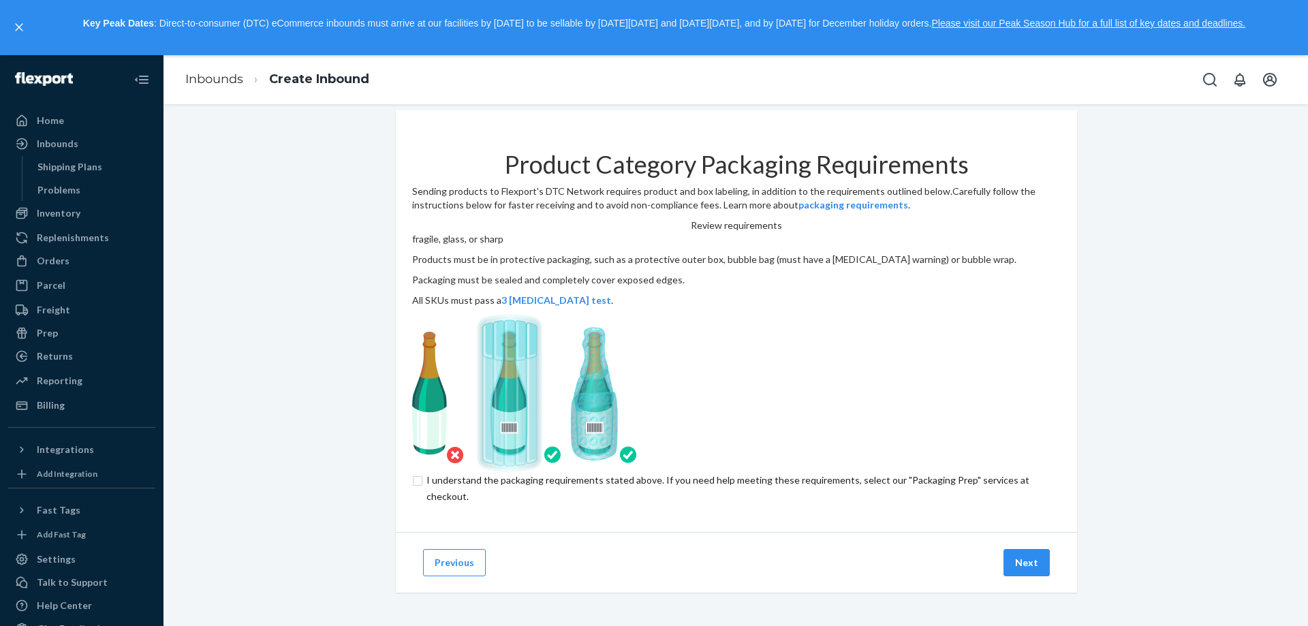
click at [441, 446] on div "Product Category Packaging Requirements Sending products to Flexport's DTC Netw…" at bounding box center [736, 321] width 681 height 422
click at [449, 472] on input "checkbox" at bounding box center [736, 488] width 648 height 33
checkbox input "true"
click at [1008, 562] on button "Next" at bounding box center [1026, 562] width 46 height 27
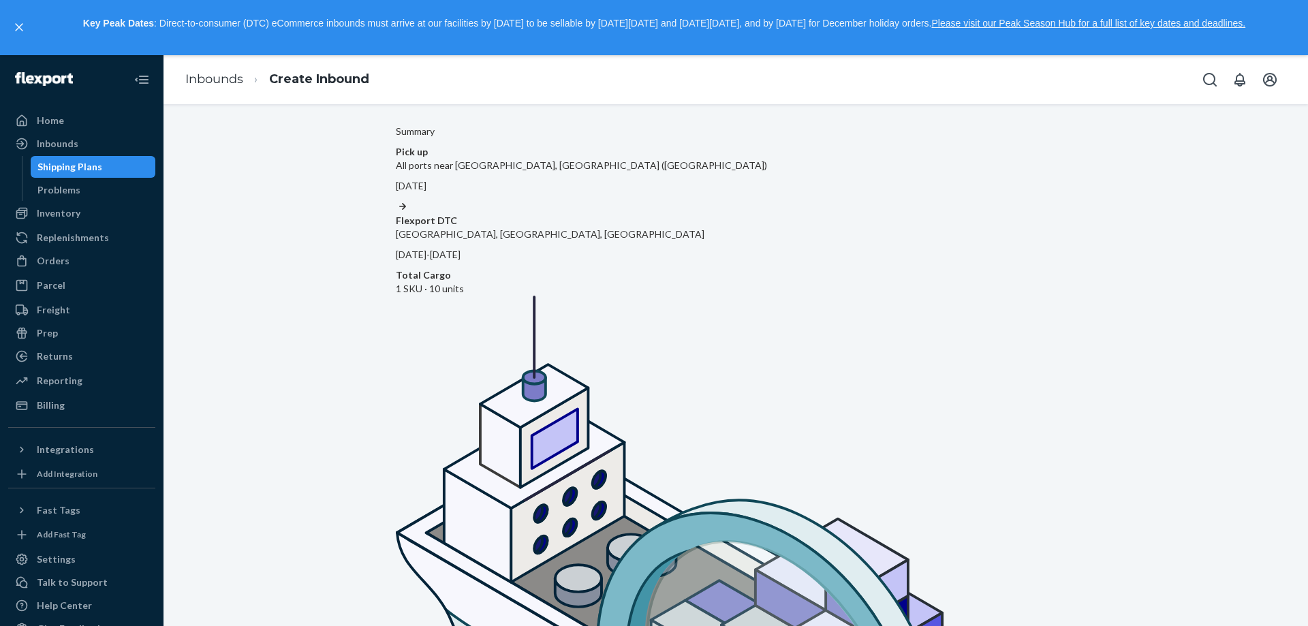
click at [544, 200] on div "Pick up All ports near [GEOGRAPHIC_DATA], [GEOGRAPHIC_DATA] ([GEOGRAPHIC_DATA])…" at bounding box center [736, 220] width 680 height 151
click at [409, 200] on icon at bounding box center [403, 207] width 14 height 14
click at [499, 172] on p "All ports near [GEOGRAPHIC_DATA], [GEOGRAPHIC_DATA] ([GEOGRAPHIC_DATA])" at bounding box center [736, 166] width 680 height 14
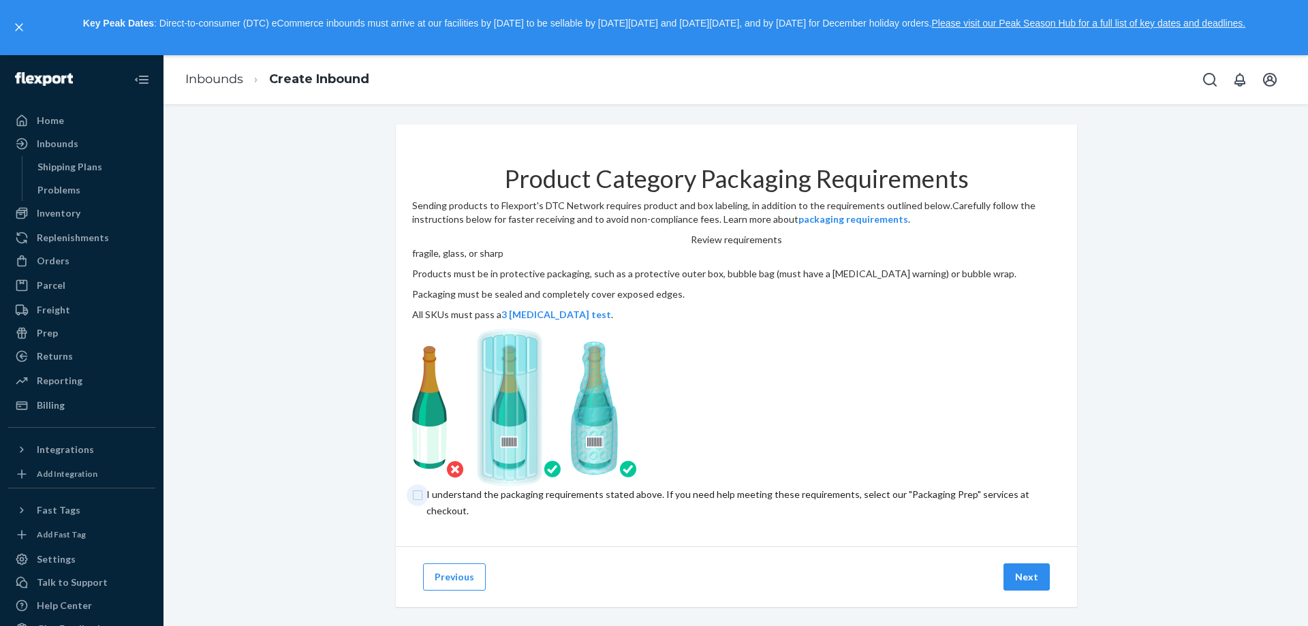
click at [464, 519] on input "checkbox" at bounding box center [736, 502] width 648 height 33
checkbox input "true"
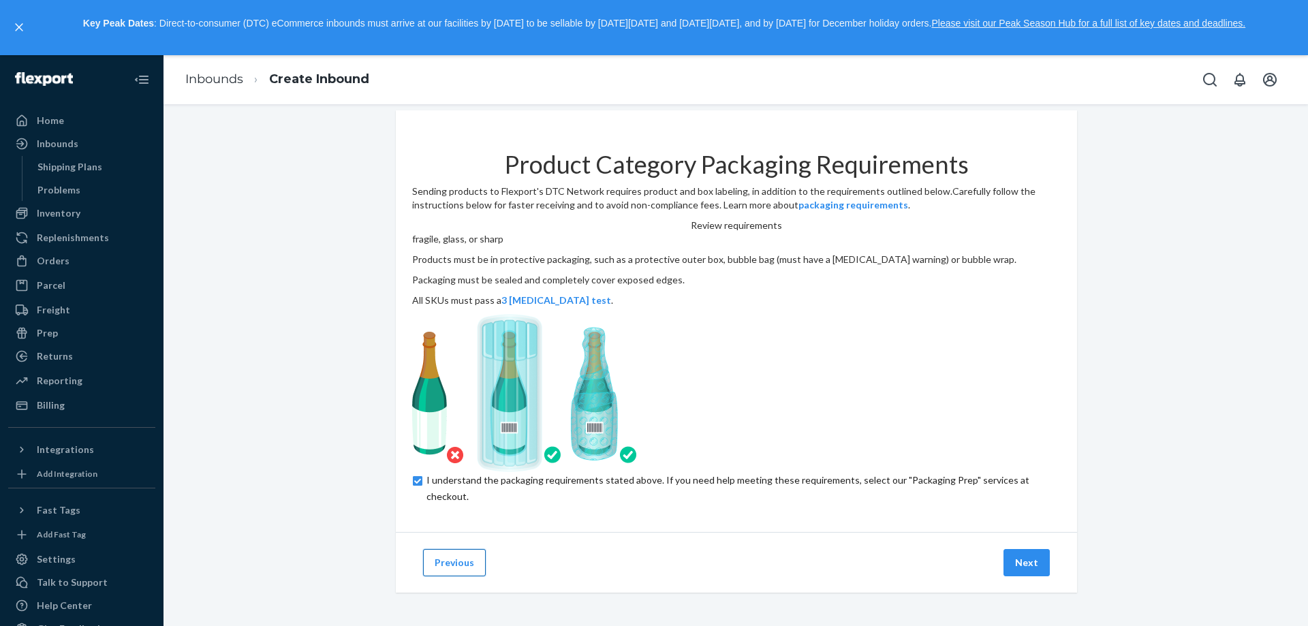
click at [438, 550] on button "Previous" at bounding box center [454, 562] width 63 height 27
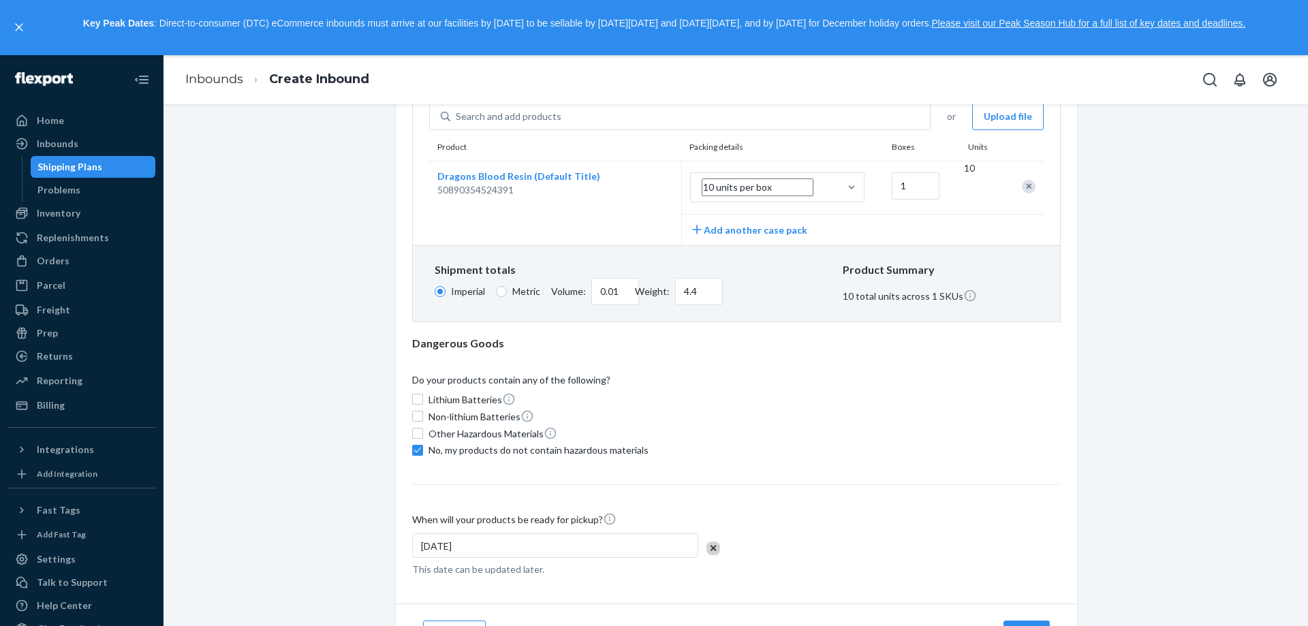
scroll to position [291, 0]
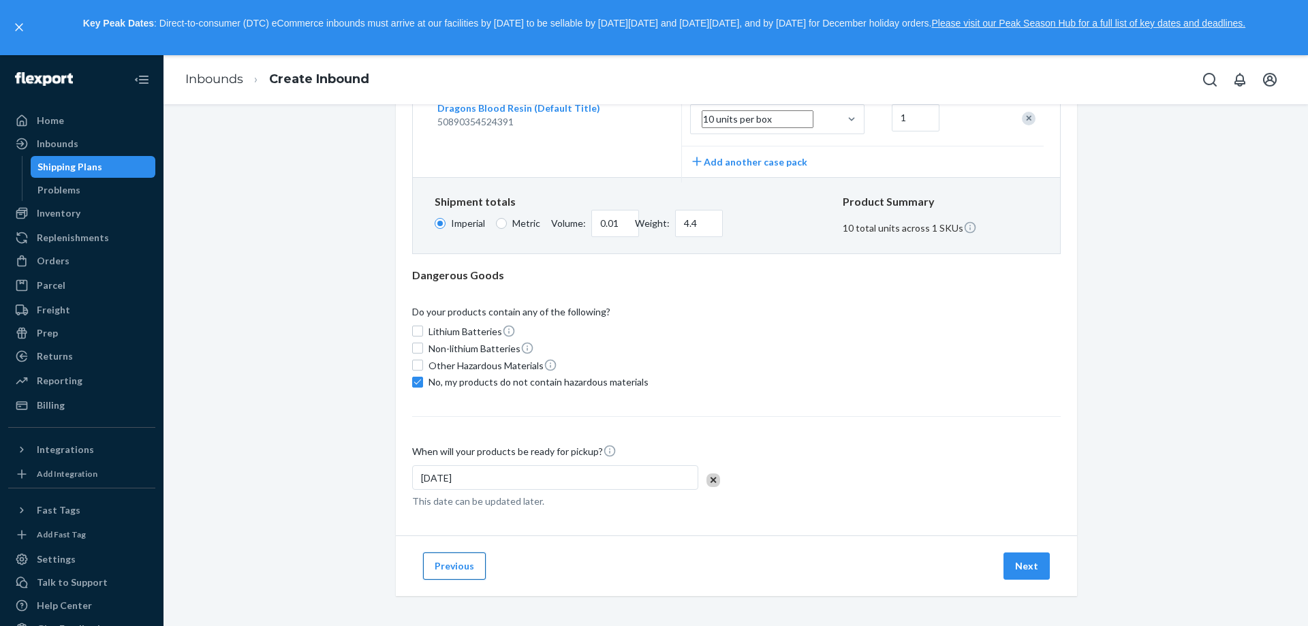
click at [451, 554] on button "Previous" at bounding box center [454, 565] width 63 height 27
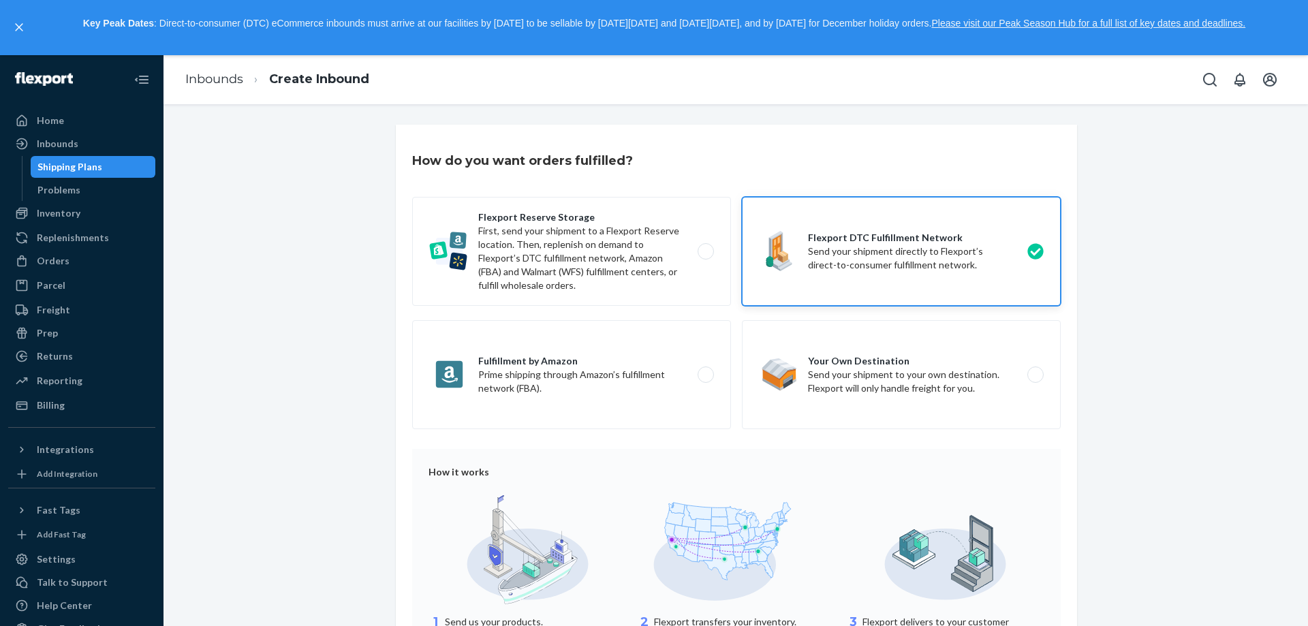
scroll to position [278, 0]
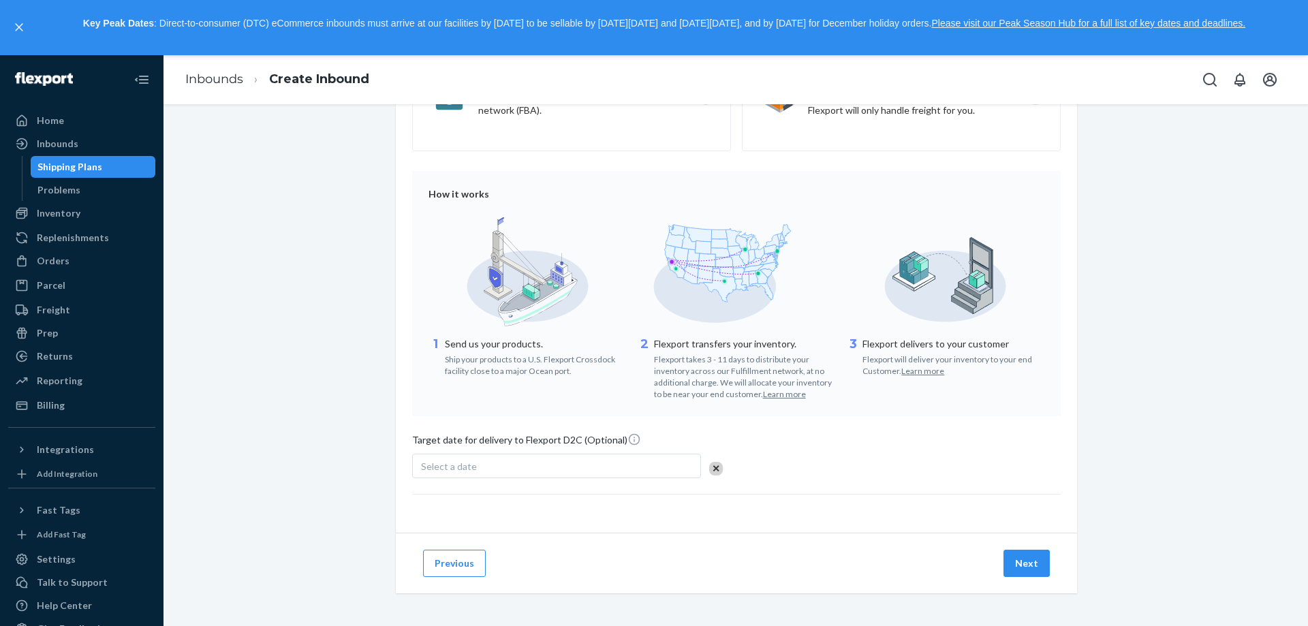
click at [588, 470] on div "Select a date" at bounding box center [556, 466] width 289 height 25
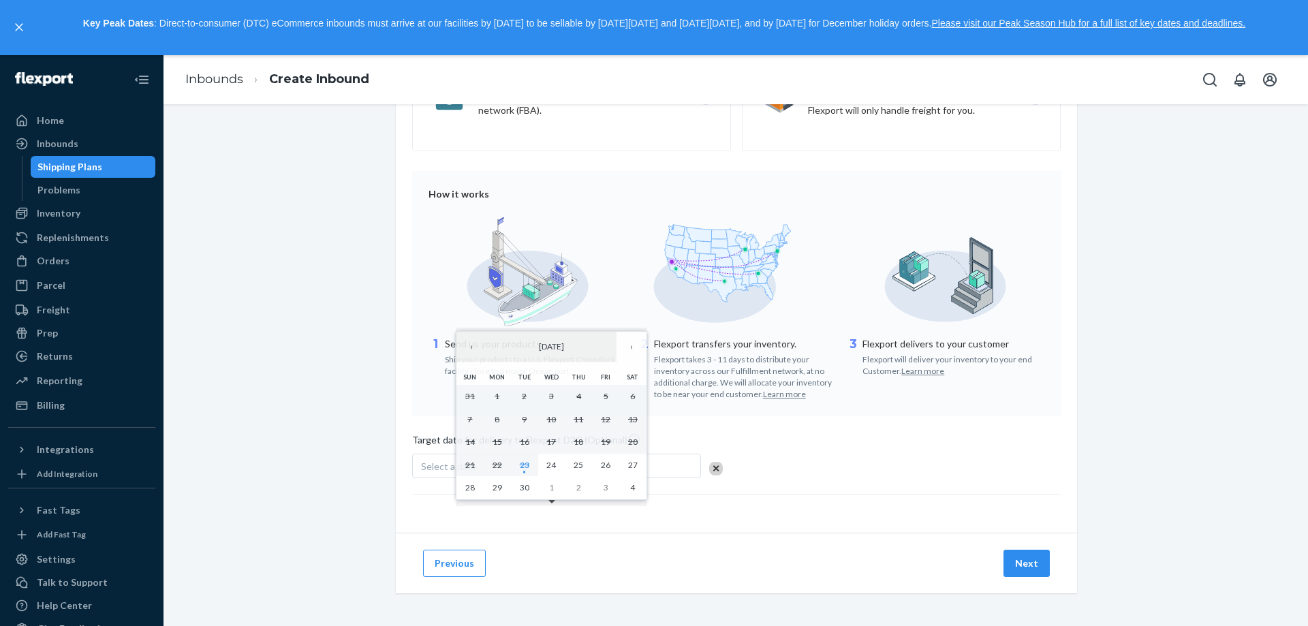
click at [731, 442] on div "Target date for delivery to Flexport D2C (Optional) Select a date" at bounding box center [736, 457] width 648 height 50
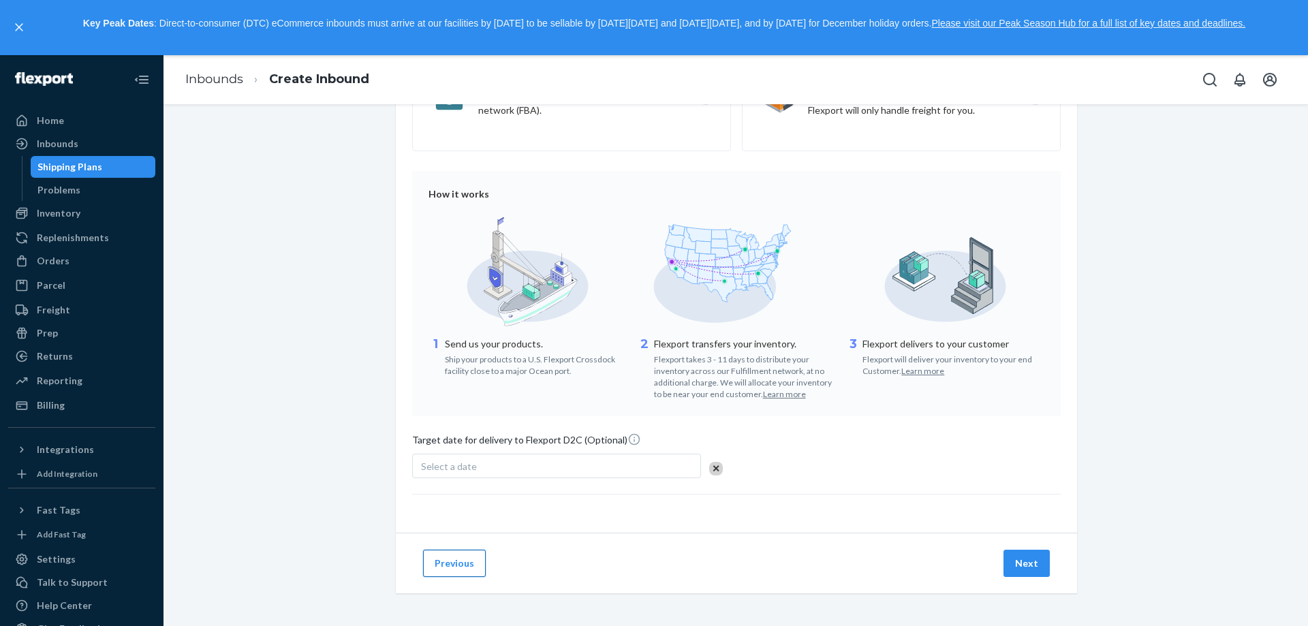
click at [469, 550] on button "Previous" at bounding box center [454, 563] width 63 height 27
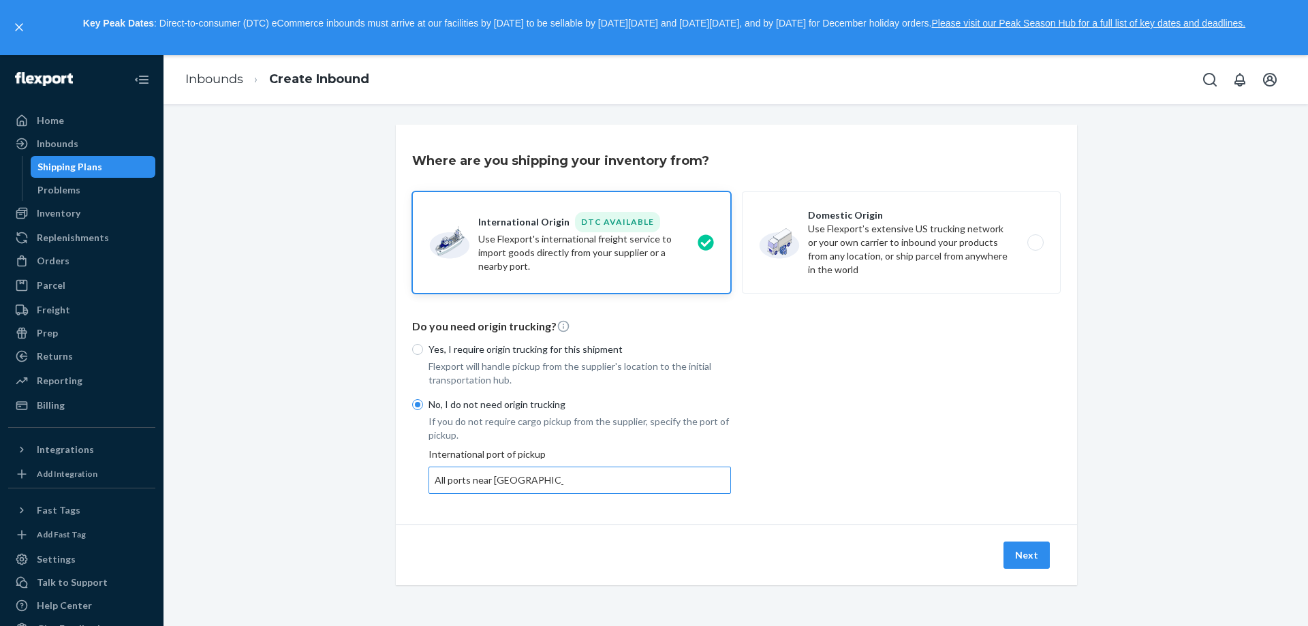
click at [490, 472] on div "All ports near [GEOGRAPHIC_DATA], [GEOGRAPHIC_DATA] ([GEOGRAPHIC_DATA]) All por…" at bounding box center [499, 480] width 129 height 16
click at [490, 473] on input "All ports near [GEOGRAPHIC_DATA], [GEOGRAPHIC_DATA] ([GEOGRAPHIC_DATA])" at bounding box center [499, 480] width 129 height 14
drag, startPoint x: 632, startPoint y: 486, endPoint x: 449, endPoint y: 487, distance: 182.5
click at [441, 486] on div "All ports near [GEOGRAPHIC_DATA], [GEOGRAPHIC_DATA] ([GEOGRAPHIC_DATA]) All por…" at bounding box center [579, 480] width 301 height 25
click at [441, 486] on input "All ports near [GEOGRAPHIC_DATA], [GEOGRAPHIC_DATA] ([GEOGRAPHIC_DATA])" at bounding box center [499, 480] width 129 height 14
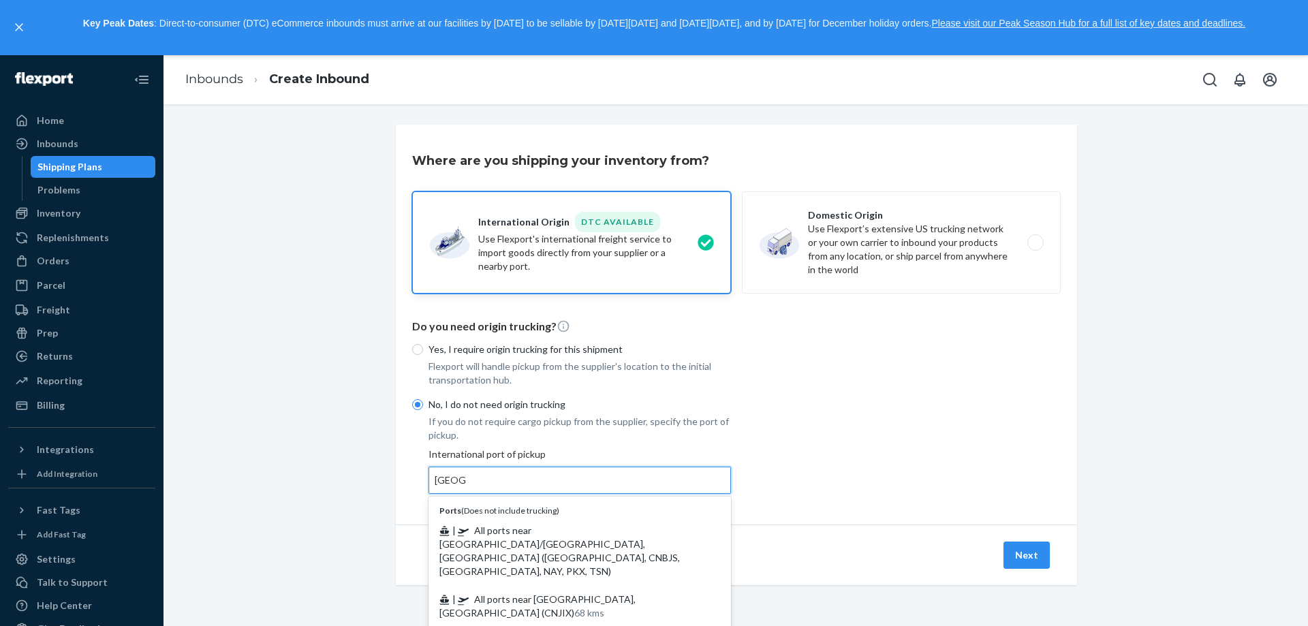
type input "[GEOGRAPHIC_DATA]"
click at [328, 447] on div "Where are you shipping your inventory from? International Origin DTC Available …" at bounding box center [736, 371] width 1124 height 493
